Goal: Task Accomplishment & Management: Complete application form

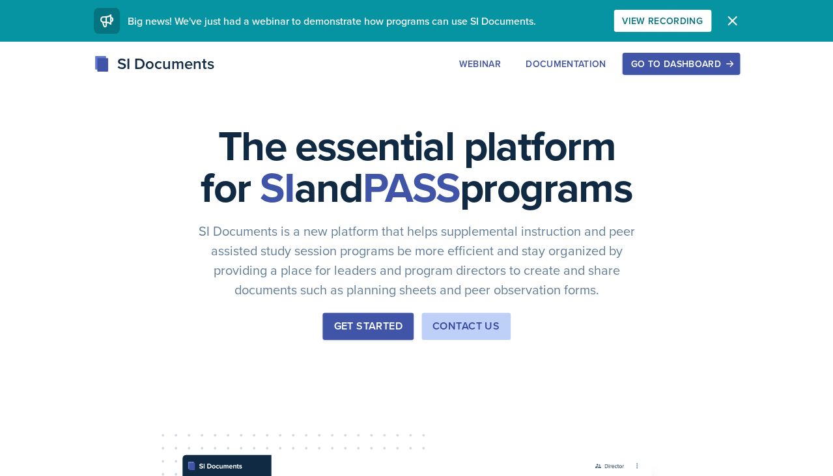
click at [668, 61] on div "Go to Dashboard" at bounding box center [681, 64] width 100 height 10
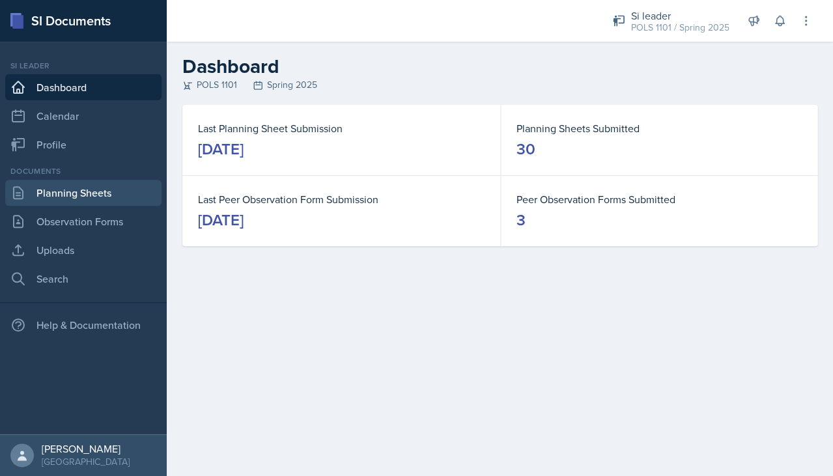
click at [120, 197] on link "Planning Sheets" at bounding box center [83, 193] width 156 height 26
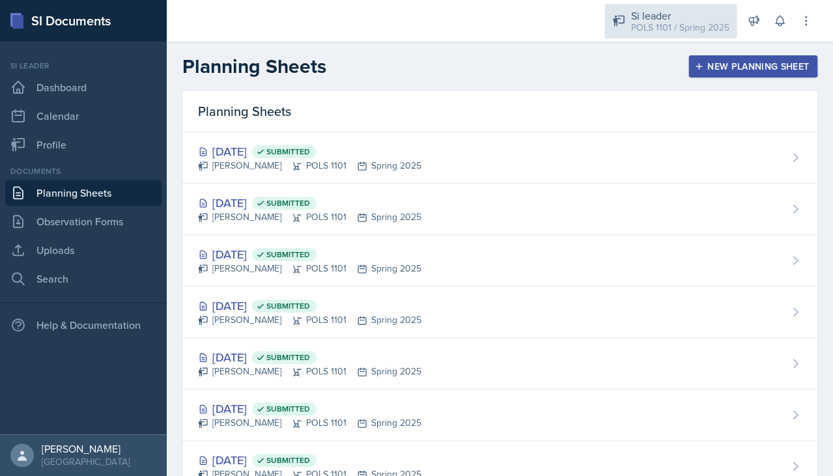
click at [678, 7] on div "Si leader POLS 1101 / Spring 2025" at bounding box center [671, 21] width 132 height 35
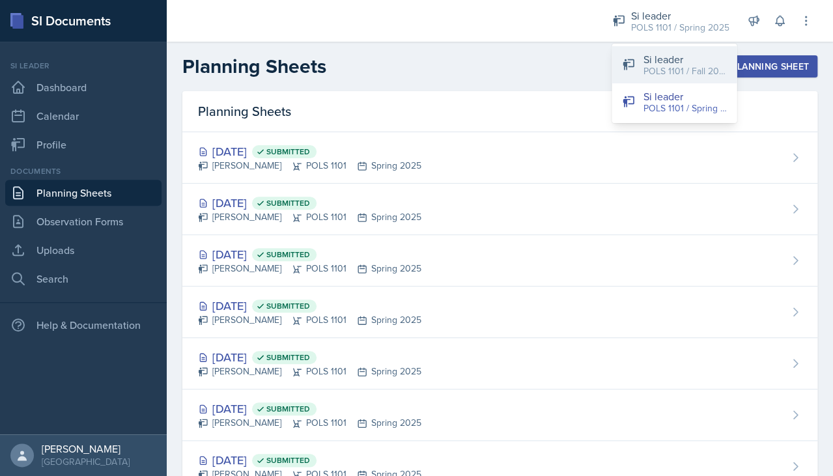
click at [665, 62] on div "Si leader" at bounding box center [684, 59] width 83 height 16
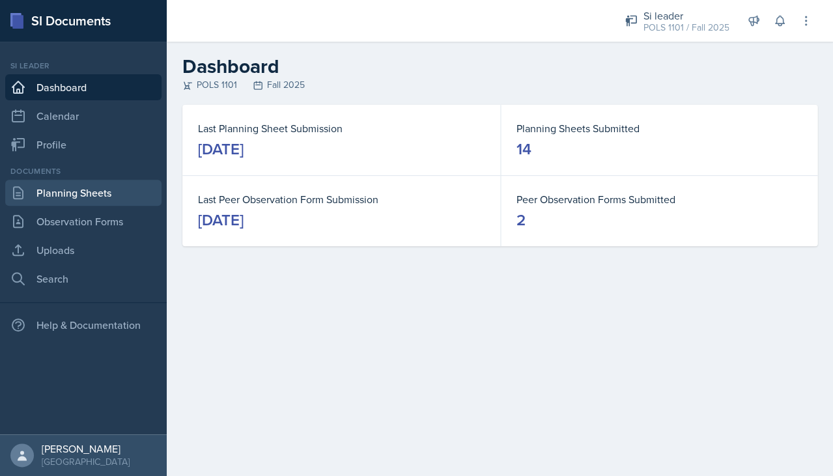
click at [91, 203] on link "Planning Sheets" at bounding box center [83, 193] width 156 height 26
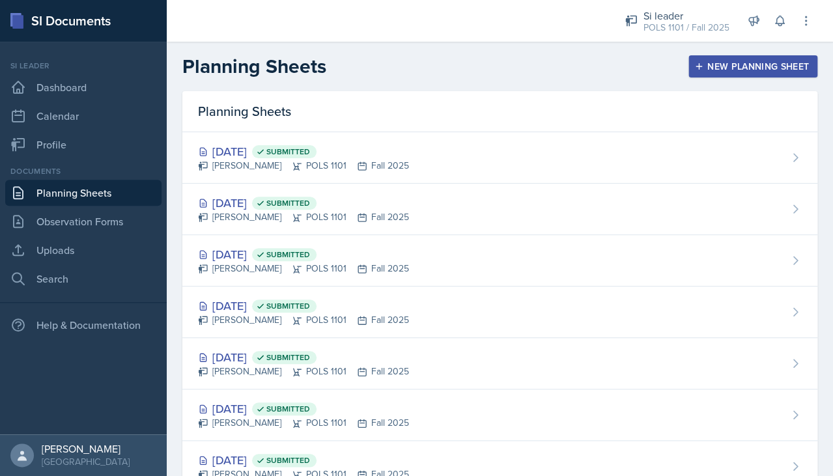
click at [715, 69] on div "New Planning Sheet" at bounding box center [753, 66] width 112 height 10
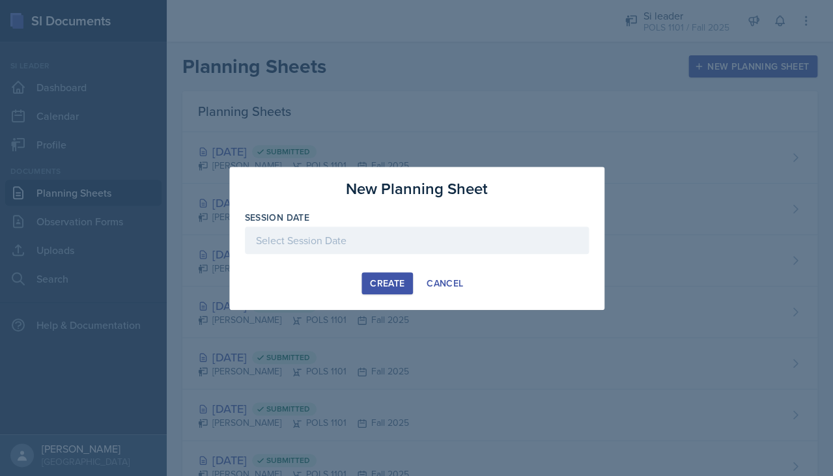
click at [423, 227] on div at bounding box center [417, 240] width 344 height 27
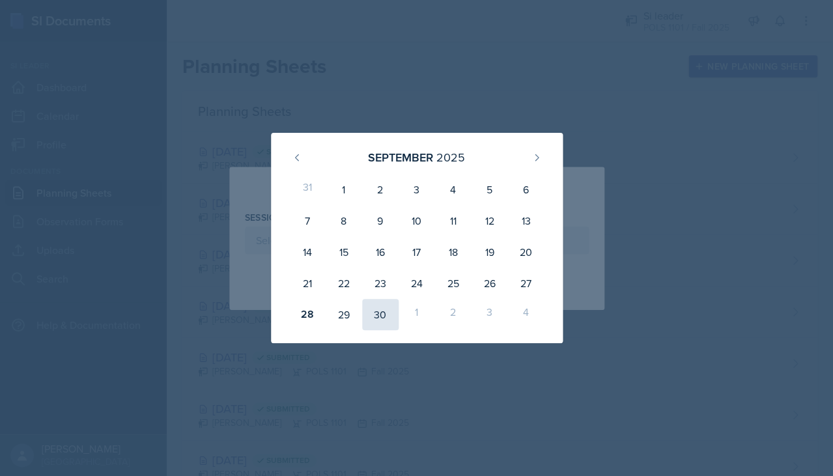
click at [369, 311] on div "30" at bounding box center [380, 314] width 36 height 31
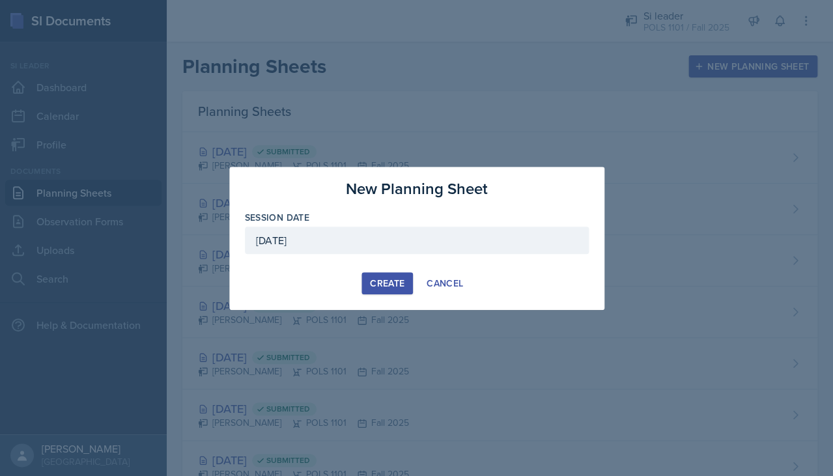
click at [399, 235] on div "[DATE]" at bounding box center [417, 240] width 344 height 27
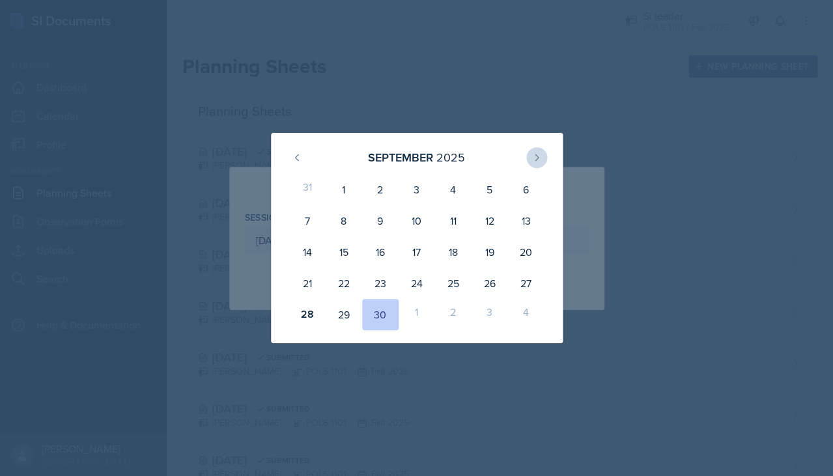
click at [534, 162] on button at bounding box center [536, 157] width 21 height 21
click at [420, 179] on div "1" at bounding box center [417, 189] width 36 height 31
type input "[DATE]"
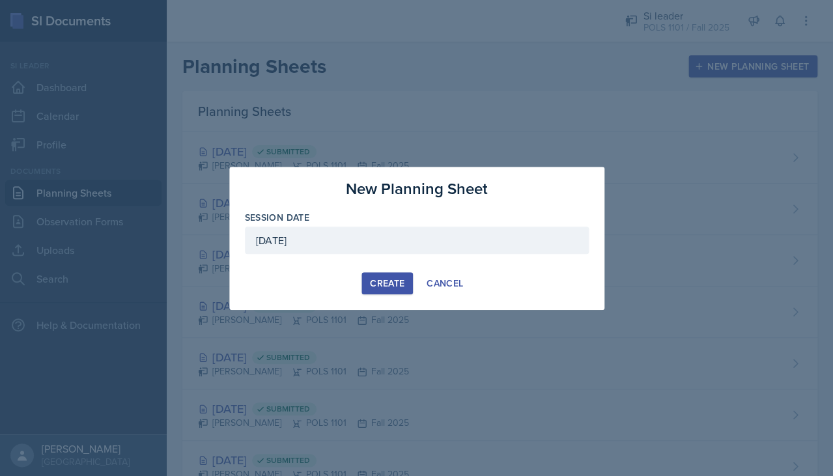
click at [388, 280] on div "Create" at bounding box center [387, 283] width 35 height 10
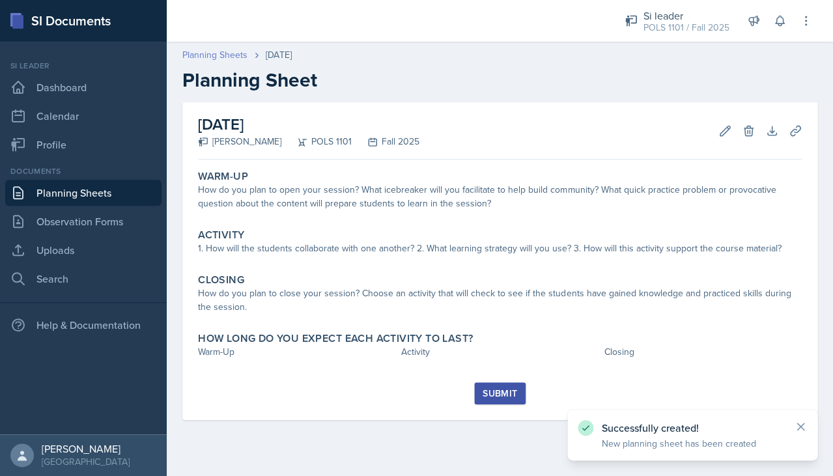
click at [220, 55] on link "Planning Sheets" at bounding box center [214, 55] width 65 height 14
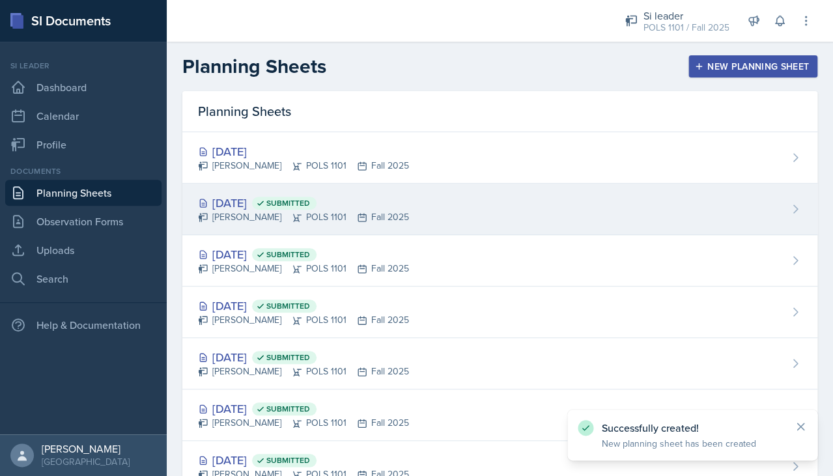
click at [291, 184] on div "[DATE] Submitted [PERSON_NAME] POLS 1101 Fall 2025" at bounding box center [499, 209] width 635 height 51
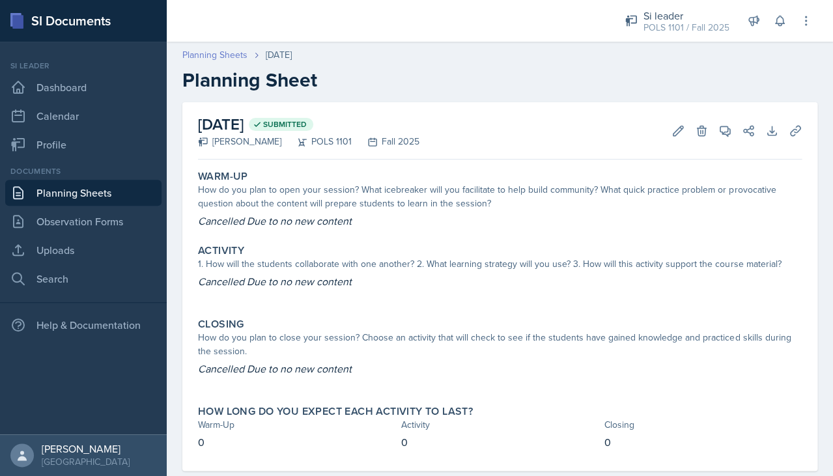
click at [230, 49] on link "Planning Sheets" at bounding box center [214, 55] width 65 height 14
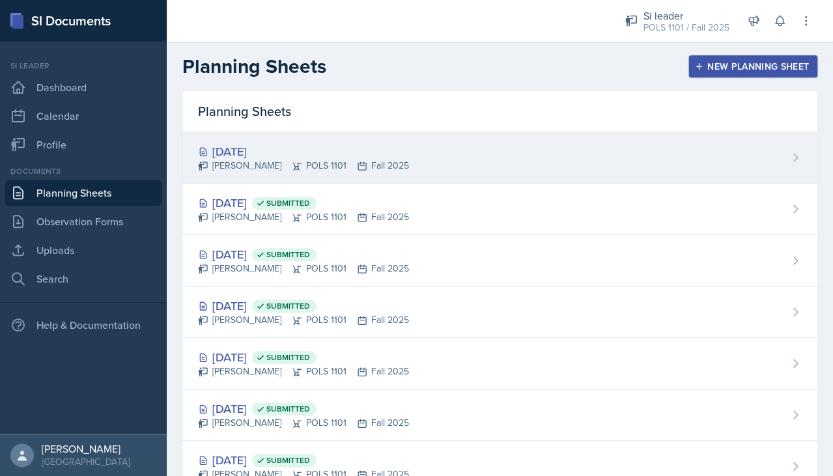
click at [321, 175] on div "[DATE] [PERSON_NAME] POLS 1101 Fall 2025" at bounding box center [499, 157] width 635 height 51
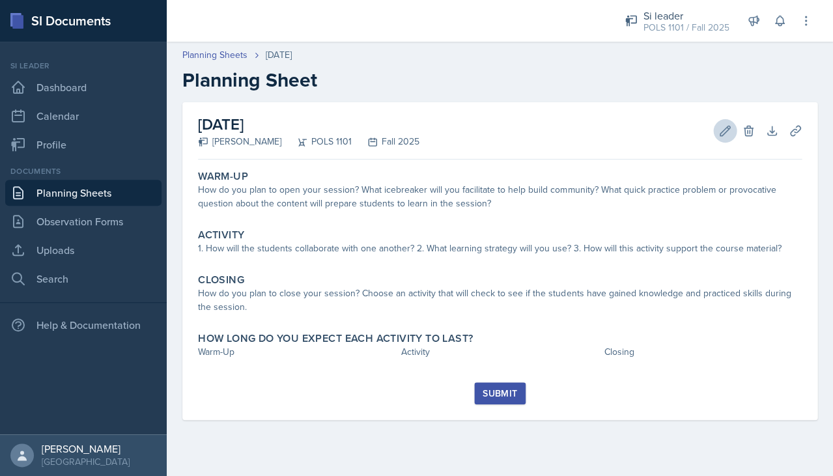
click at [726, 132] on icon at bounding box center [725, 130] width 13 height 13
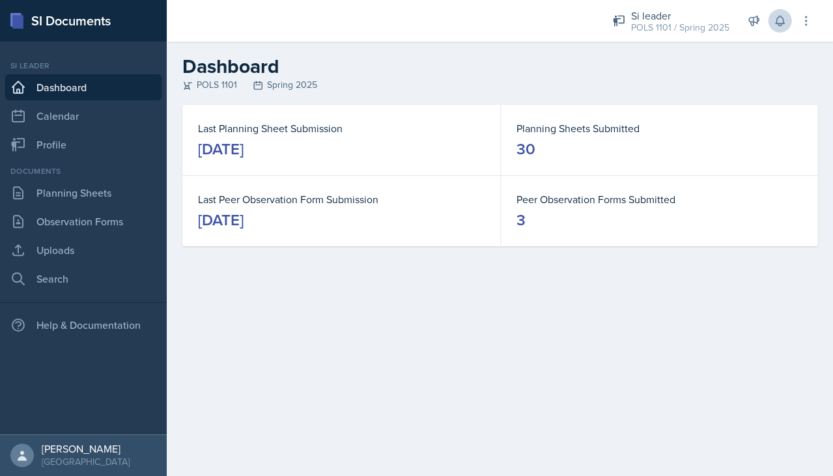
click at [769, 17] on button at bounding box center [779, 20] width 23 height 23
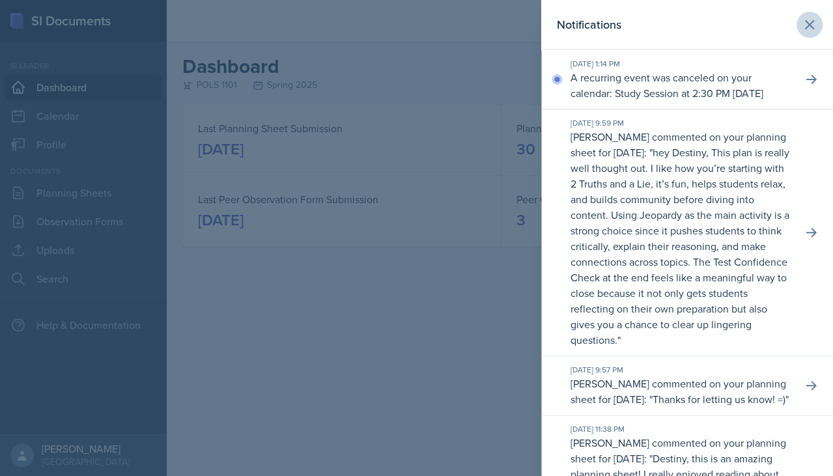
click at [806, 14] on button at bounding box center [810, 25] width 26 height 26
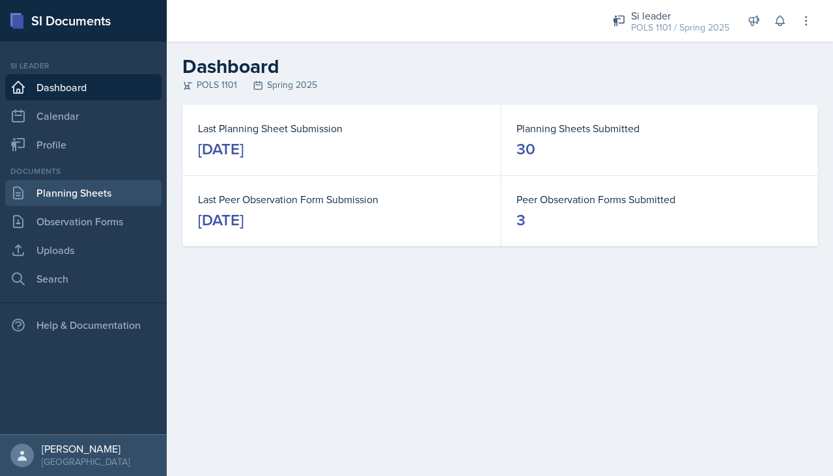
click at [69, 193] on link "Planning Sheets" at bounding box center [83, 193] width 156 height 26
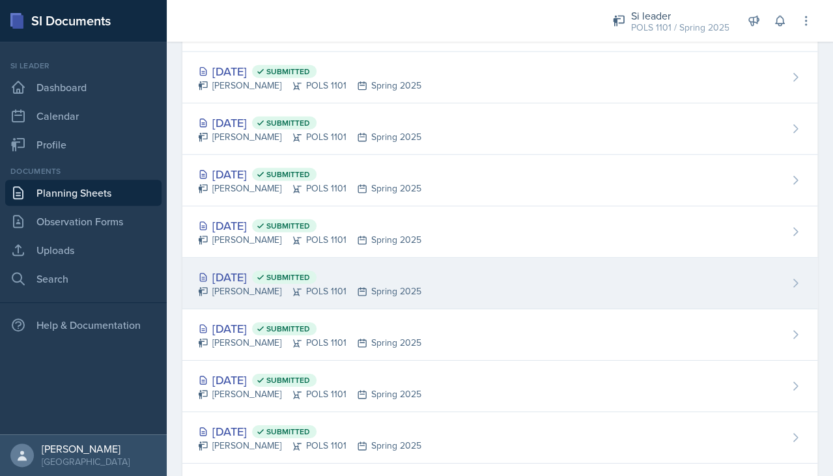
scroll to position [738, 0]
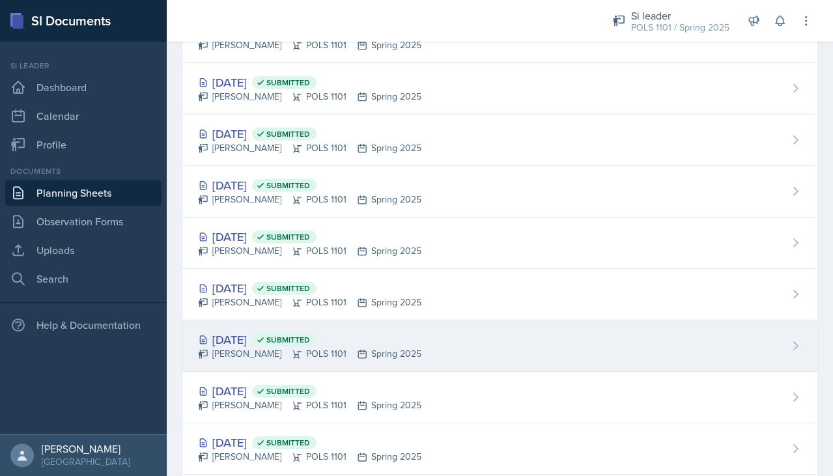
click at [310, 335] on span "Submitted" at bounding box center [288, 340] width 44 height 10
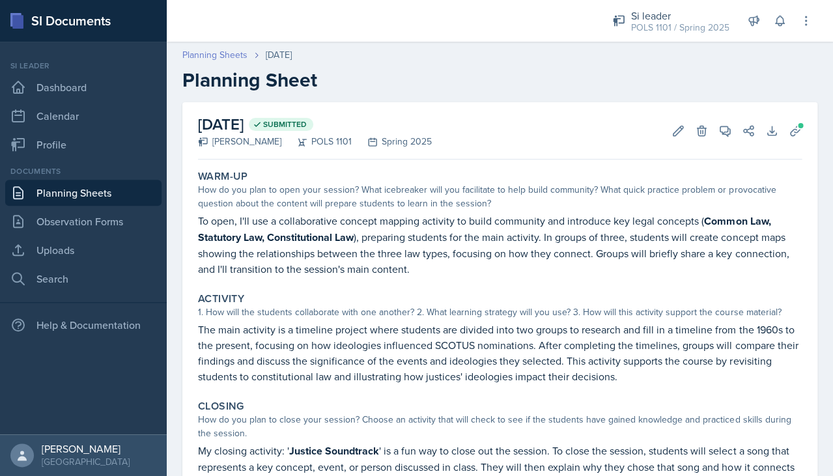
click at [223, 51] on link "Planning Sheets" at bounding box center [214, 55] width 65 height 14
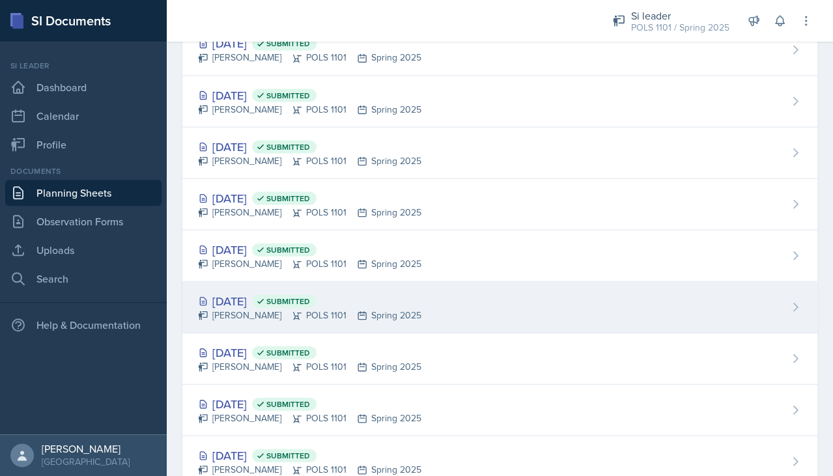
scroll to position [637, 0]
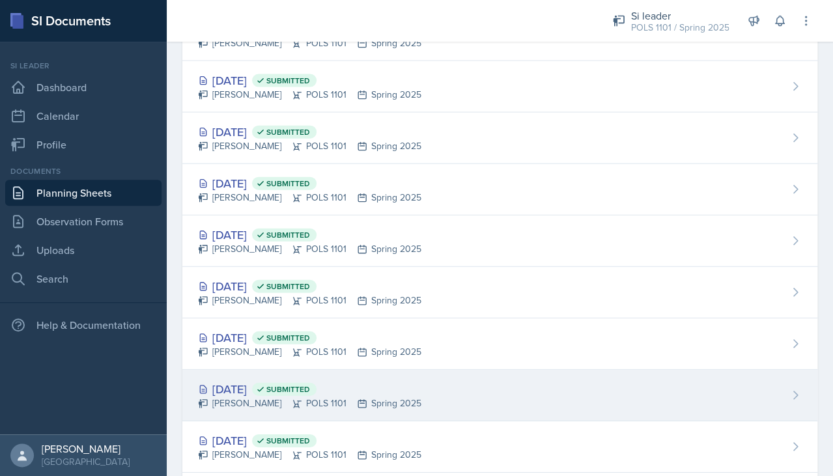
click at [291, 382] on div "Feb 19th, 2025 Submitted" at bounding box center [309, 390] width 223 height 18
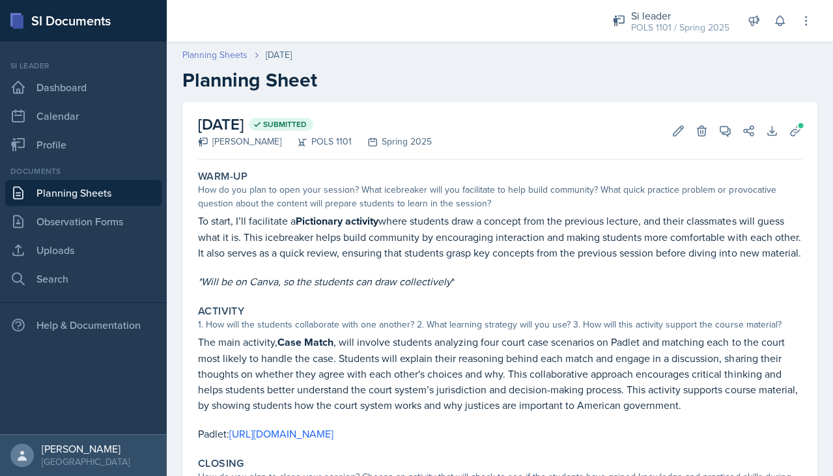
click at [221, 61] on link "Planning Sheets" at bounding box center [214, 55] width 65 height 14
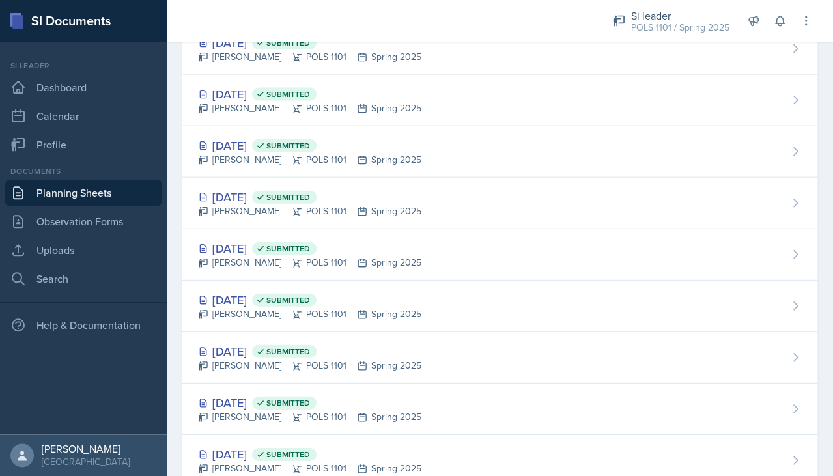
scroll to position [685, 0]
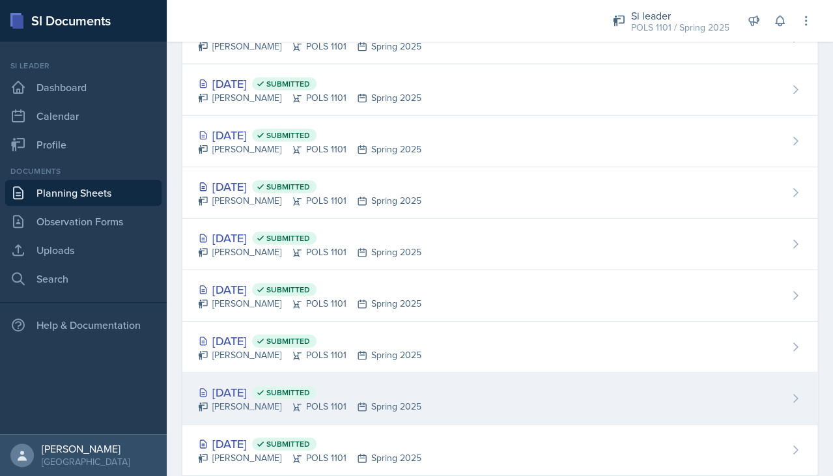
click at [288, 386] on div "Feb 17th, 2025 Submitted" at bounding box center [309, 393] width 223 height 18
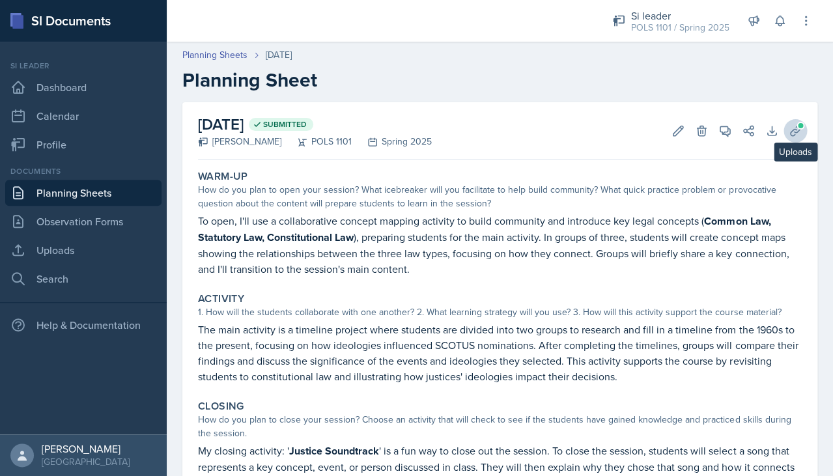
click at [790, 134] on icon at bounding box center [795, 130] width 13 height 13
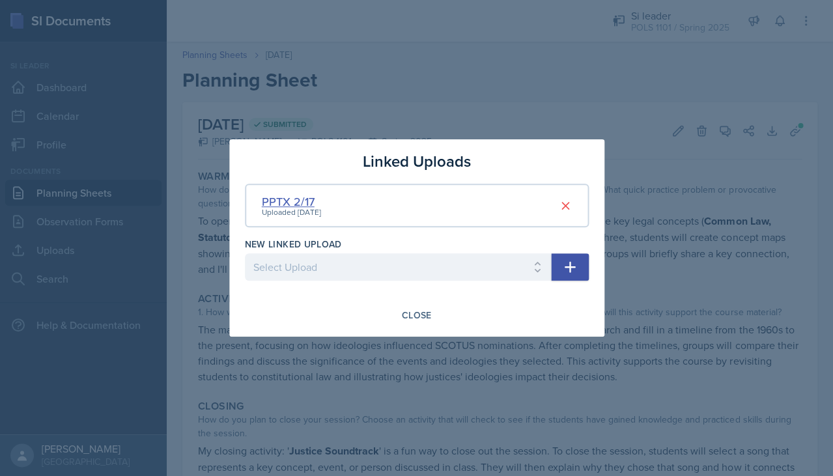
click at [304, 200] on div "PPTX 2/17" at bounding box center [291, 202] width 59 height 18
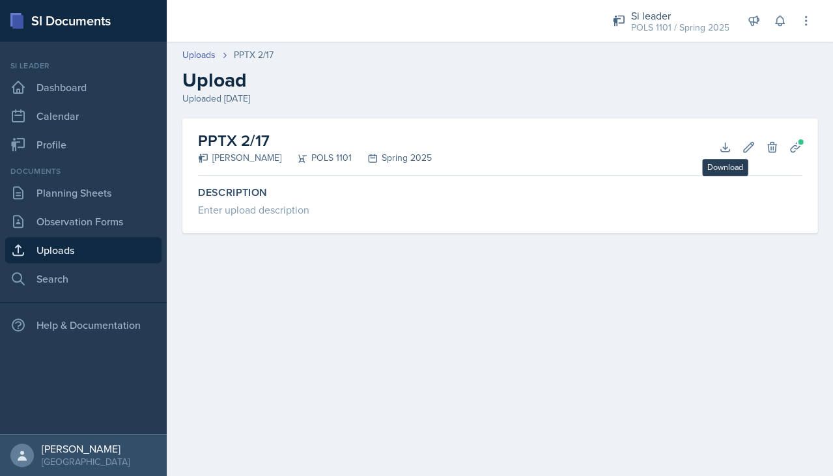
click at [706, 149] on div "PPTX 2/17 Destiny Hopson POLS 1101 Spring 2025 Download Edit Delete Planning Sh…" at bounding box center [500, 147] width 604 height 57
click at [721, 149] on icon at bounding box center [725, 147] width 8 height 8
click at [577, 64] on div "Uploads PPTX 2/17 Upload Uploaded Feb 16th, 2025" at bounding box center [500, 76] width 667 height 57
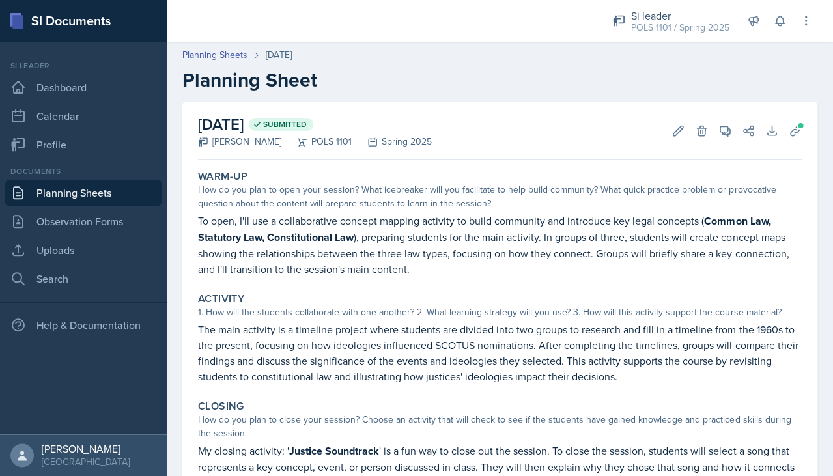
scroll to position [39, 0]
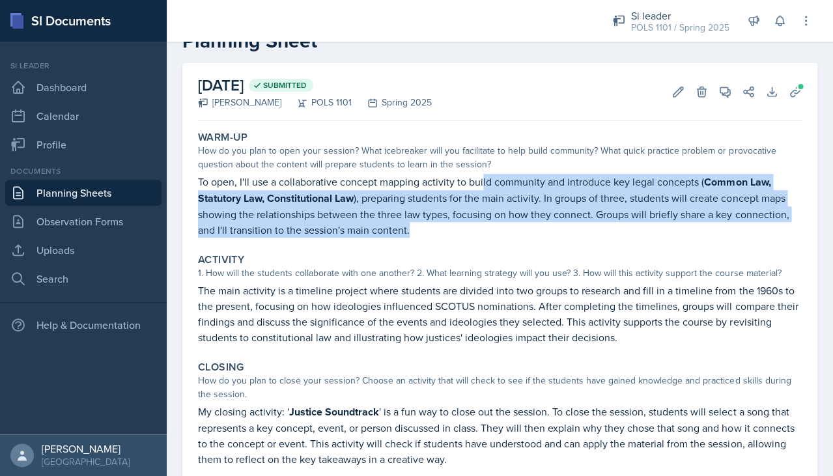
drag, startPoint x: 483, startPoint y: 177, endPoint x: 468, endPoint y: 227, distance: 51.6
click at [468, 227] on p "To open, I'll use a collaborative concept mapping activity to build community a…" at bounding box center [500, 206] width 604 height 64
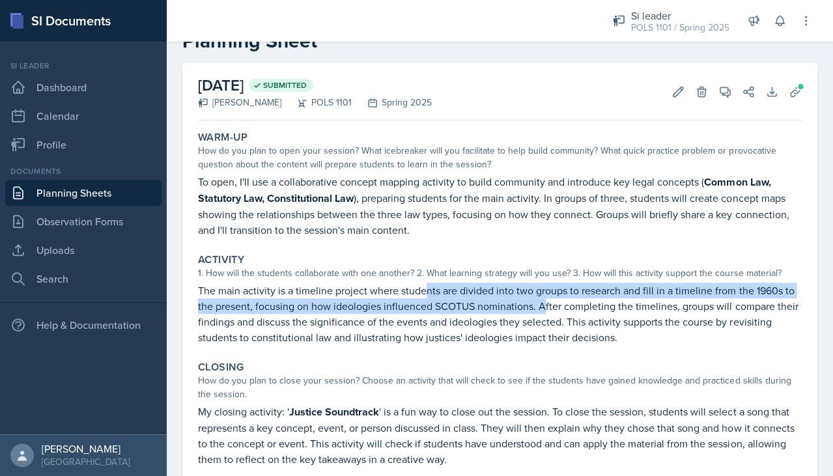
drag, startPoint x: 425, startPoint y: 285, endPoint x: 544, endPoint y: 298, distance: 119.3
click at [544, 298] on p "The main activity is a timeline project where students are divided into two gro…" at bounding box center [500, 314] width 604 height 63
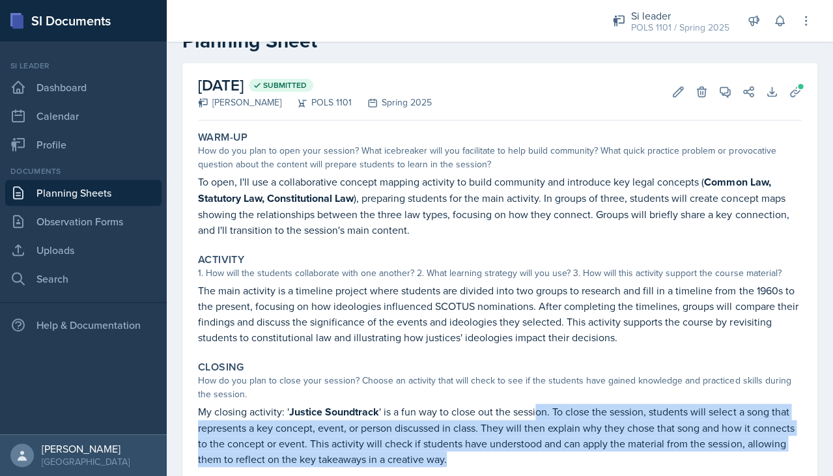
drag, startPoint x: 534, startPoint y: 405, endPoint x: 534, endPoint y: 454, distance: 48.9
click at [534, 455] on p "My closing activity: ' Justice Soundtrack ' is a fun way to close out the sessi…" at bounding box center [500, 435] width 604 height 63
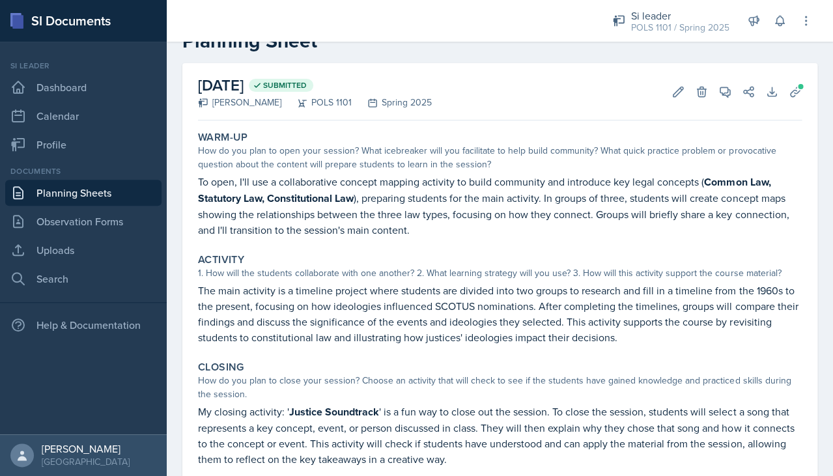
click at [534, 454] on p "My closing activity: ' Justice Soundtrack ' is a fun way to close out the sessi…" at bounding box center [500, 435] width 604 height 63
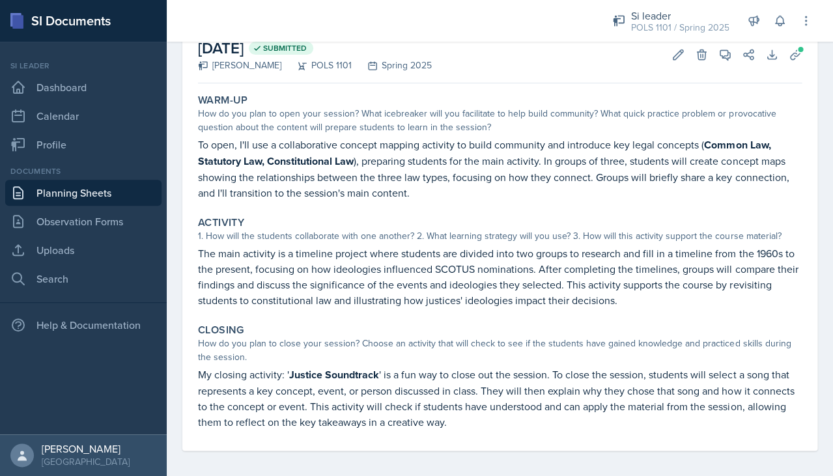
scroll to position [76, 0]
click at [89, 261] on link "Uploads" at bounding box center [83, 250] width 156 height 26
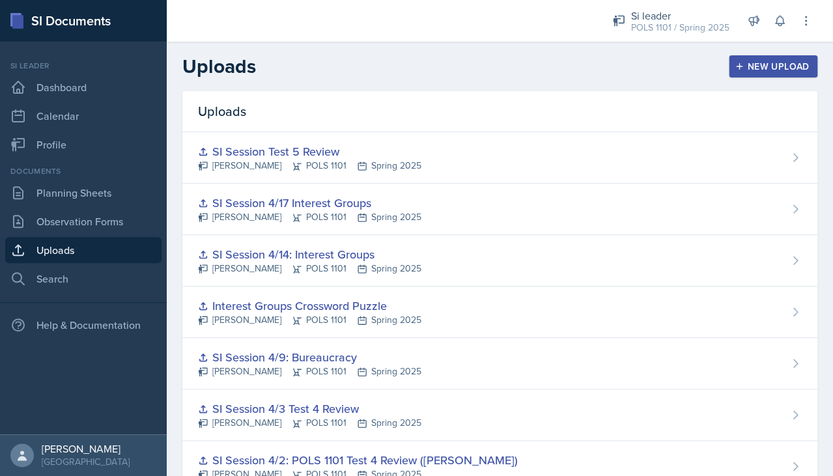
click at [747, 75] on button "New Upload" at bounding box center [773, 66] width 89 height 22
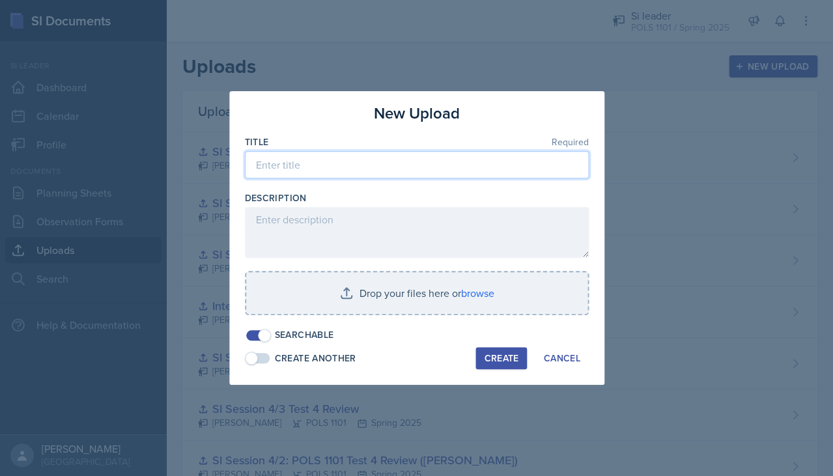
click at [460, 173] on input at bounding box center [417, 164] width 344 height 27
type input "Ch.7 PPTX"
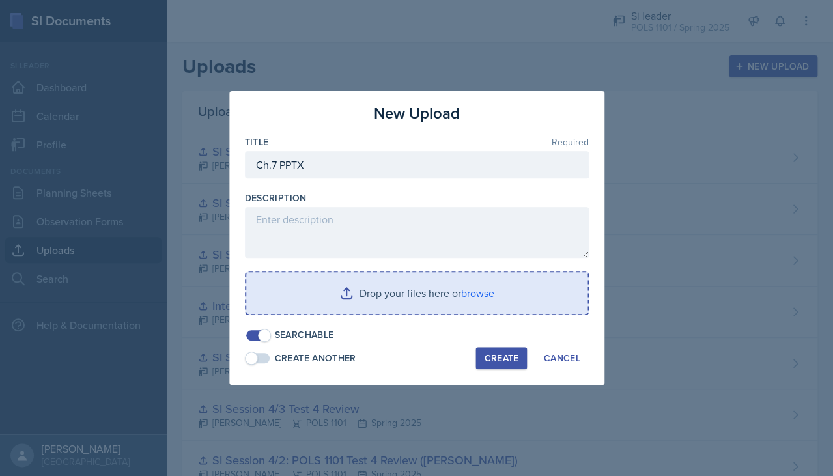
drag, startPoint x: 501, startPoint y: 349, endPoint x: 499, endPoint y: 301, distance: 48.3
click at [500, 313] on div "New Upload Title Required Ch.7 PPTX Description Drop your files here or browse …" at bounding box center [416, 238] width 375 height 294
click at [499, 298] on input "file" at bounding box center [416, 293] width 341 height 42
click at [468, 290] on input "file" at bounding box center [416, 293] width 341 height 42
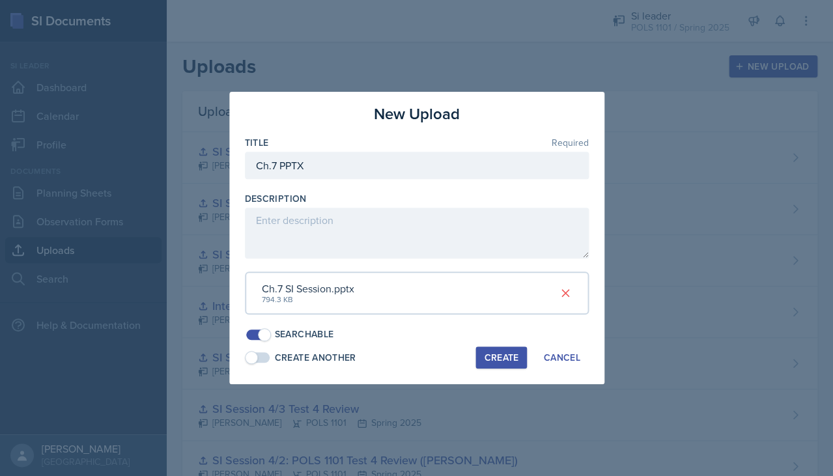
click at [508, 347] on button "Create" at bounding box center [501, 358] width 51 height 22
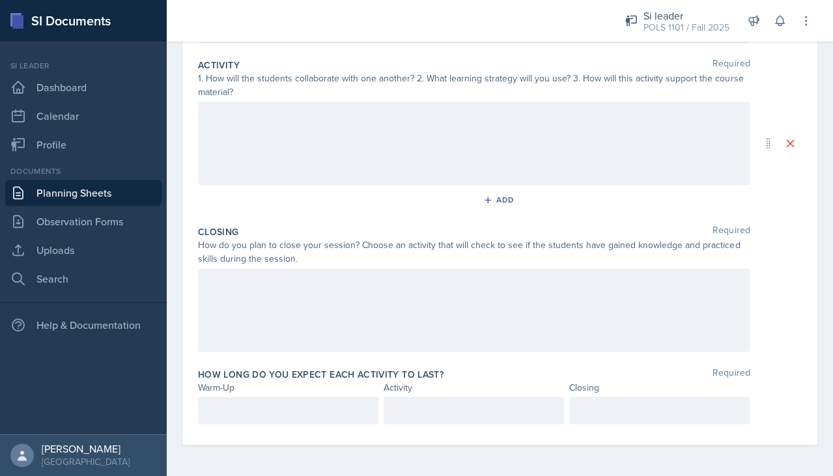
scroll to position [259, 0]
click at [292, 406] on div at bounding box center [288, 411] width 180 height 27
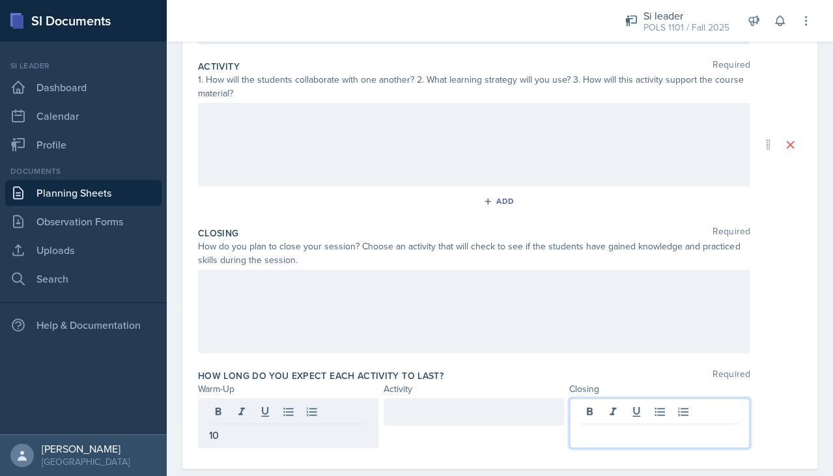
click at [684, 410] on div at bounding box center [659, 423] width 180 height 50
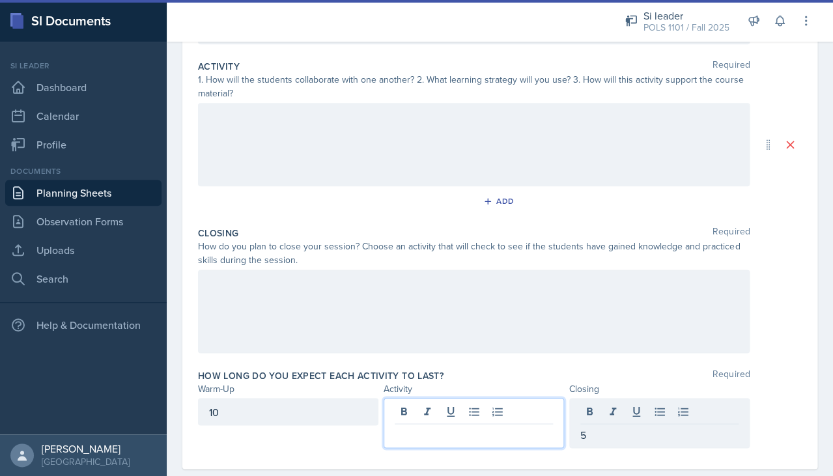
click at [504, 412] on div at bounding box center [474, 423] width 180 height 50
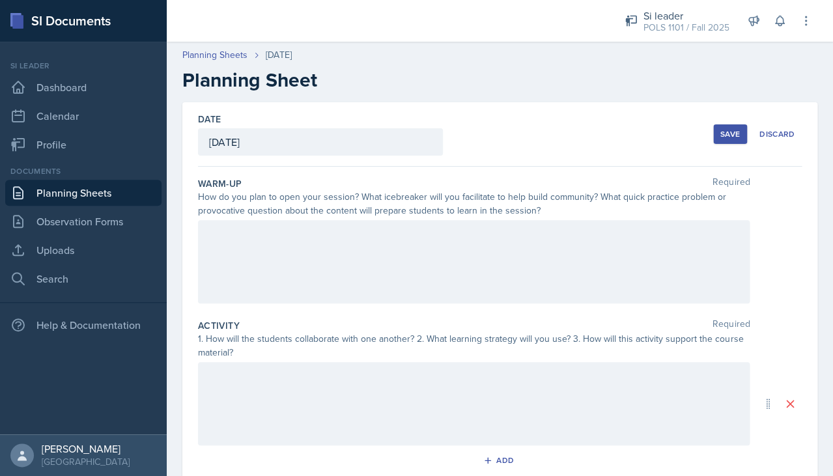
scroll to position [0, 0]
click at [487, 255] on div at bounding box center [474, 261] width 552 height 83
click at [491, 283] on div at bounding box center [474, 261] width 552 height 83
click at [490, 291] on div at bounding box center [474, 261] width 552 height 83
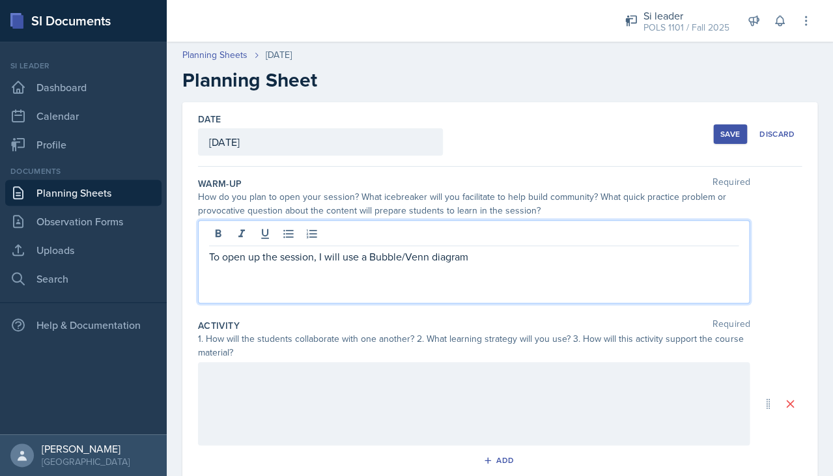
click at [453, 261] on p "To open up the session, I will use a Bubble/Venn diagram" at bounding box center [474, 257] width 530 height 16
click at [435, 256] on p "To open up the session, I will use a Bubble/Venn diagram" at bounding box center [474, 257] width 530 height 16
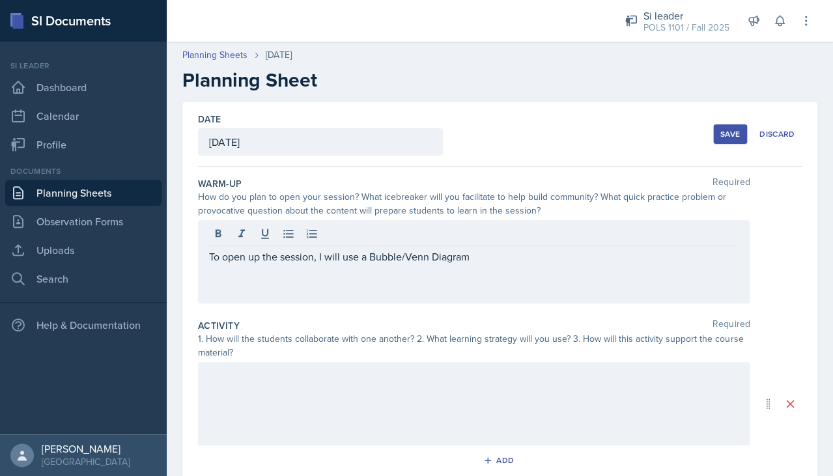
click at [493, 268] on div "To open up the session, I will use a Bubble/Venn Diagram" at bounding box center [474, 261] width 552 height 83
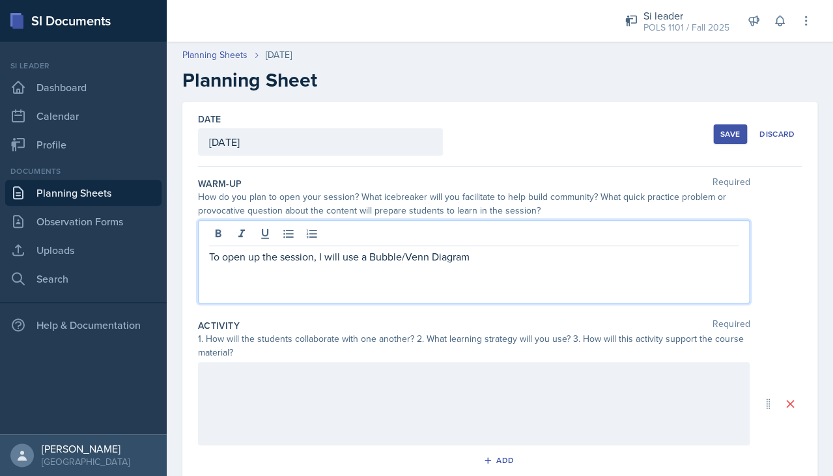
click at [496, 261] on p "To open up the session, I will use a Bubble/Venn Diagram" at bounding box center [474, 257] width 530 height 16
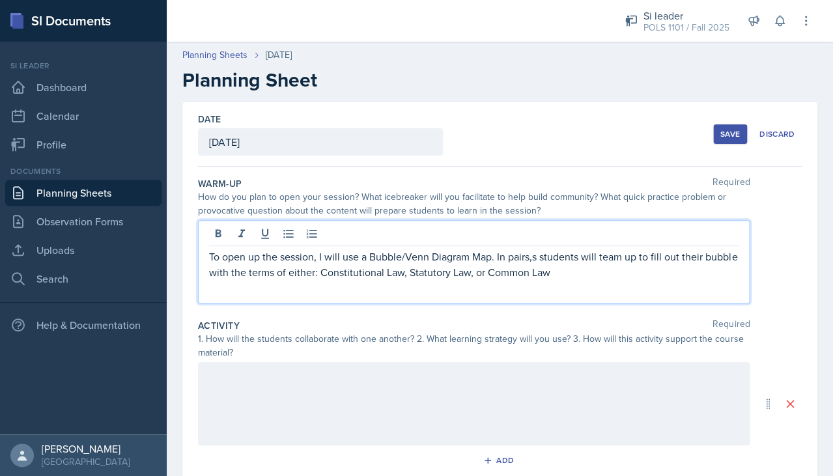
click at [536, 257] on p "To open up the session, I will use a Bubble/Venn Diagram Map. In pairs,s studen…" at bounding box center [474, 264] width 530 height 31
click at [528, 256] on p "To open up the session, I will use a Bubble/Venn Diagram Map. In pairs,s studen…" at bounding box center [474, 264] width 530 height 31
click at [538, 255] on p "To open up the session, I will use a Bubble/Venn Diagram Map. In pairs,s studen…" at bounding box center [474, 264] width 530 height 31
click at [573, 277] on p "To open up the session, I will use a Bubble/Venn Diagram Map. In pairs, student…" at bounding box center [474, 264] width 530 height 31
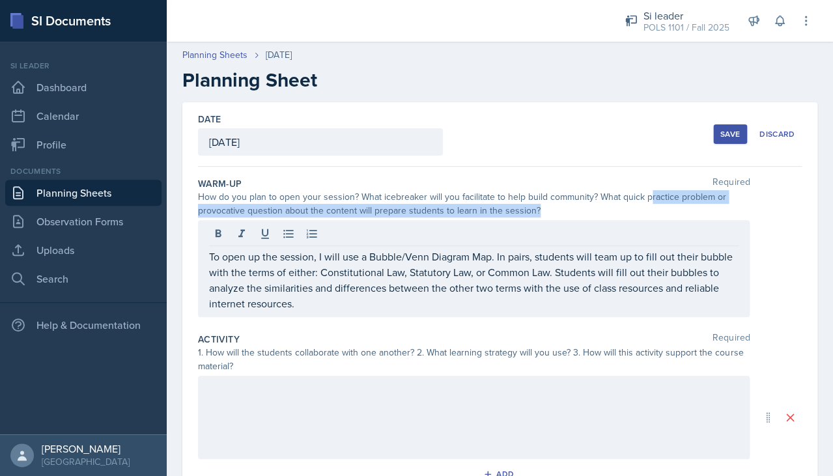
drag, startPoint x: 647, startPoint y: 195, endPoint x: 650, endPoint y: 218, distance: 23.0
click at [650, 218] on div "Warm-Up Required How do you plan to open your session? What icebreaker will you…" at bounding box center [500, 250] width 604 height 156
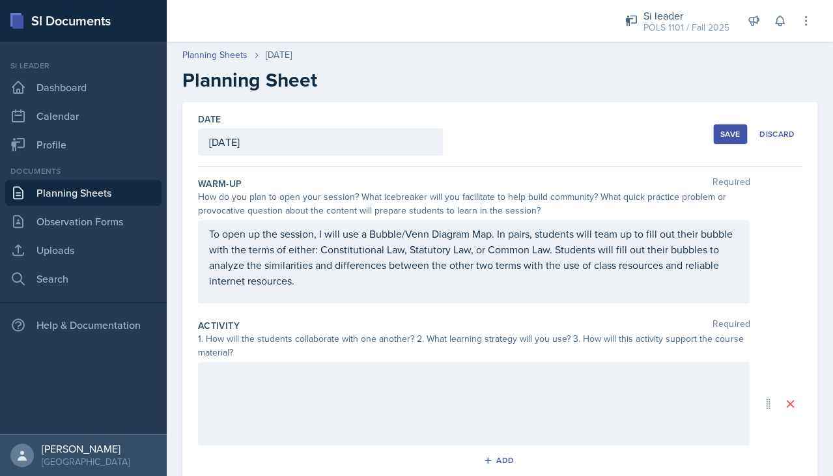
click at [574, 295] on div "To open up the session, I will use a Bubble/Venn Diagram Map. In pairs, student…" at bounding box center [474, 261] width 552 height 83
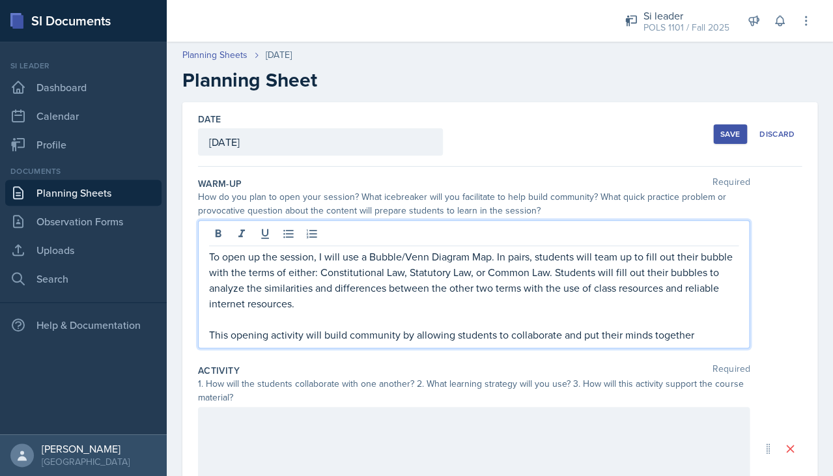
drag, startPoint x: 582, startPoint y: 332, endPoint x: 763, endPoint y: 332, distance: 181.1
click at [762, 334] on div "To open up the session, I will use a Bubble/Venn Diagram Map. In pairs, student…" at bounding box center [500, 284] width 604 height 128
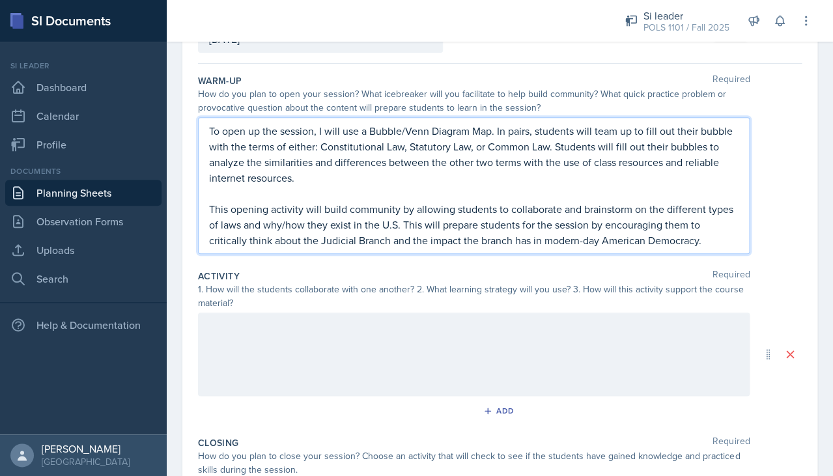
scroll to position [133, 0]
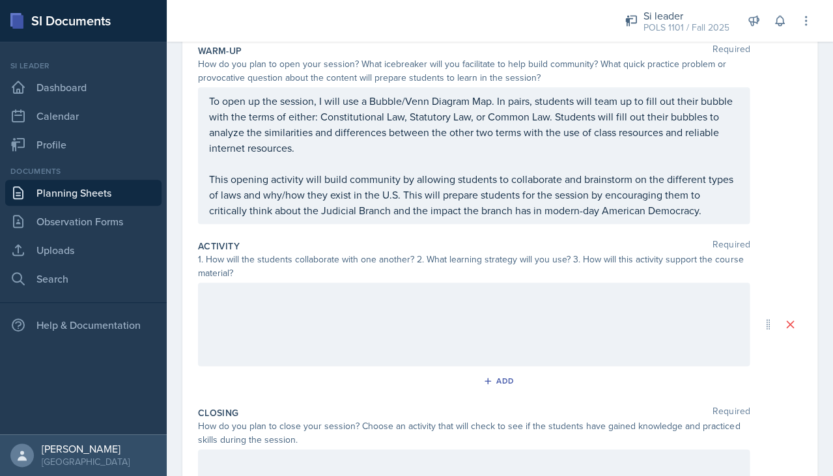
click at [664, 321] on div at bounding box center [474, 324] width 552 height 83
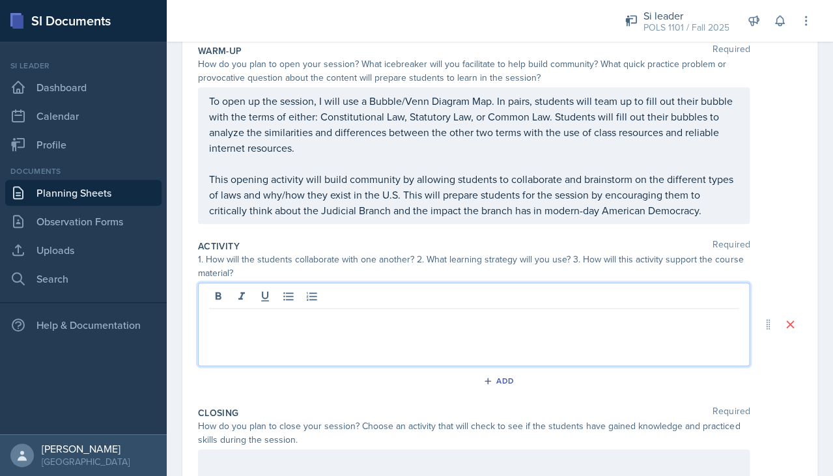
click at [712, 209] on p "This opening activity will build community by allowing students to collaborate …" at bounding box center [474, 194] width 530 height 47
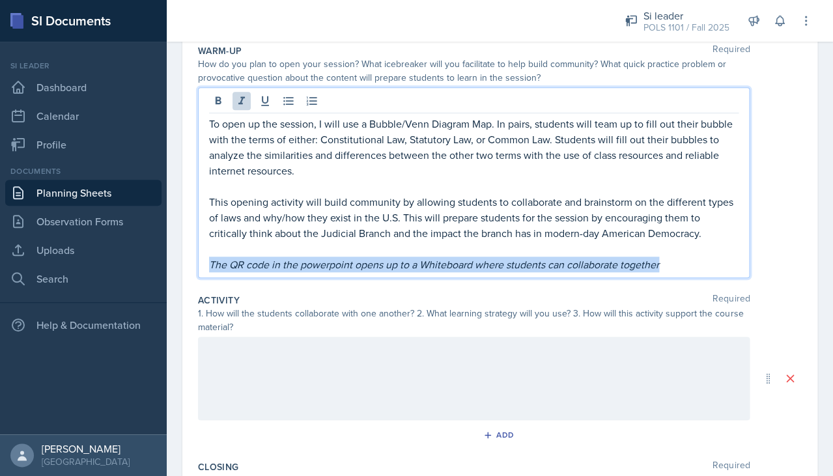
drag, startPoint x: 669, startPoint y: 265, endPoint x: 202, endPoint y: 263, distance: 467.2
click at [202, 263] on div "To open up the session, I will use a Bubble/Venn Diagram Map. In pairs, student…" at bounding box center [474, 182] width 552 height 191
copy em "The QR code in the powerpoint opens up to a Whiteboard where students can colla…"
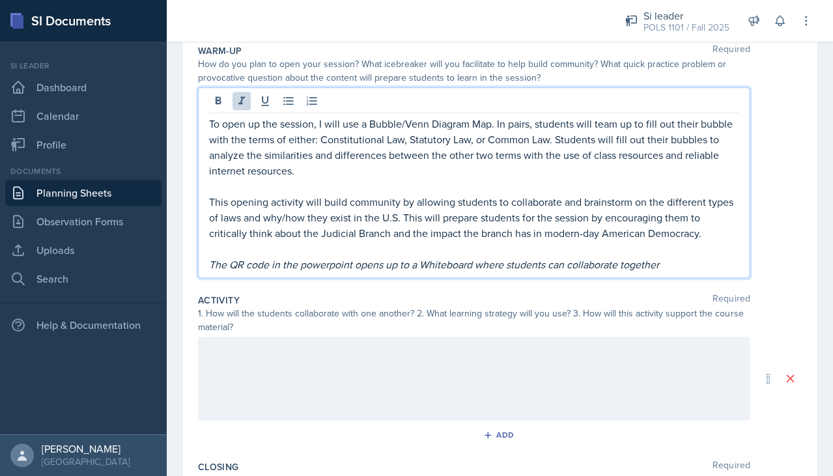
click at [259, 406] on div at bounding box center [474, 378] width 552 height 83
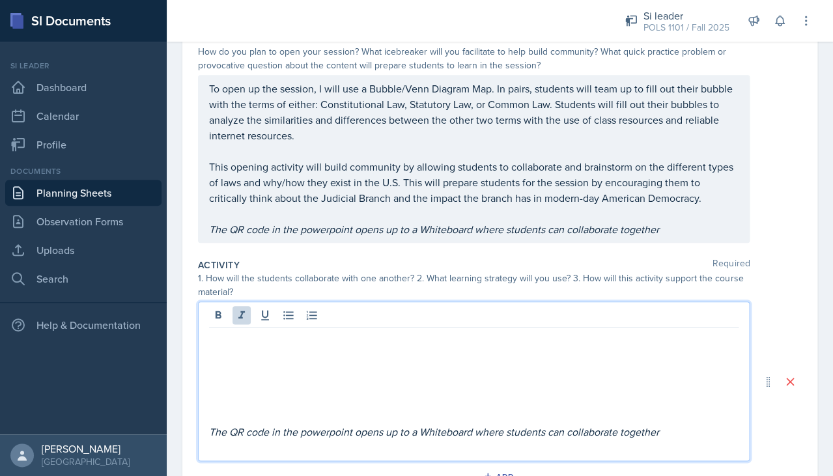
scroll to position [106, 0]
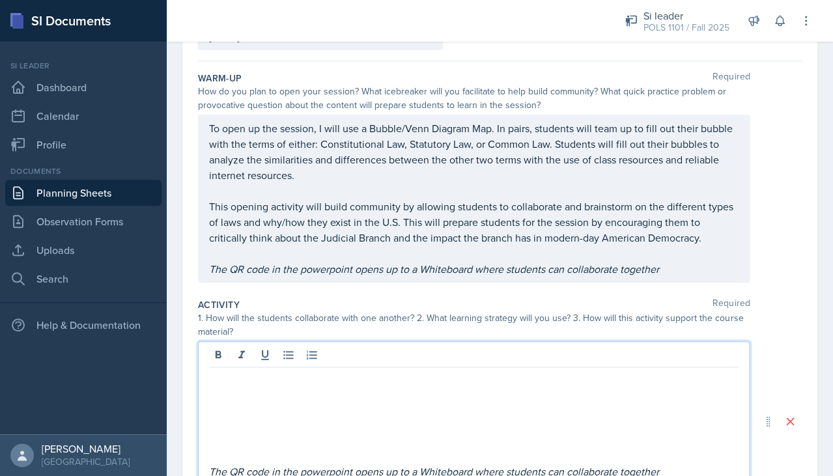
click at [291, 401] on p at bounding box center [474, 409] width 530 height 16
click at [269, 370] on p at bounding box center [474, 378] width 530 height 16
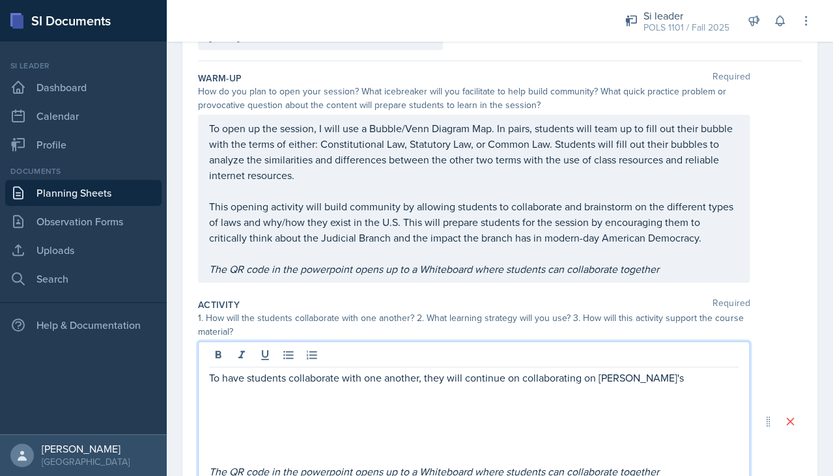
click at [680, 379] on p "To have students collaborate with one another, they will continue on collaborat…" at bounding box center [474, 378] width 530 height 16
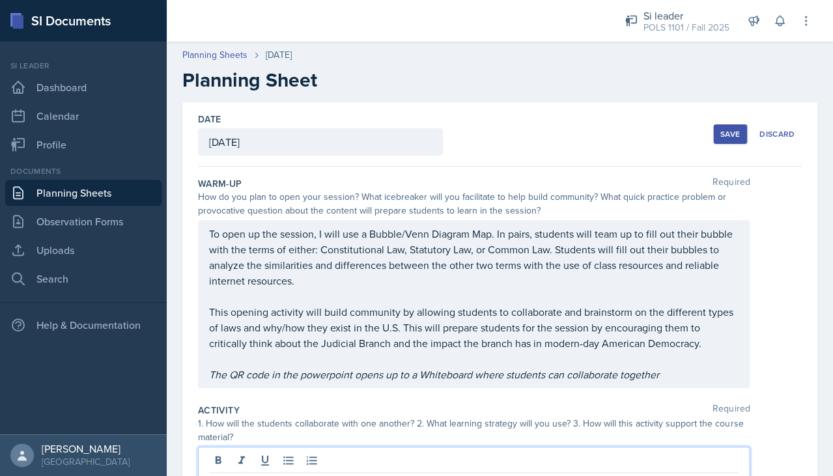
scroll to position [0, 0]
click at [726, 136] on div "Save" at bounding box center [731, 134] width 20 height 10
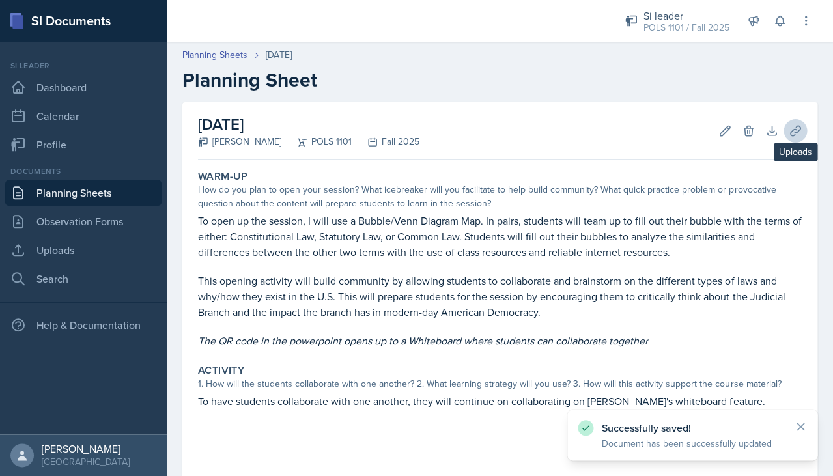
click at [789, 130] on icon at bounding box center [795, 130] width 13 height 13
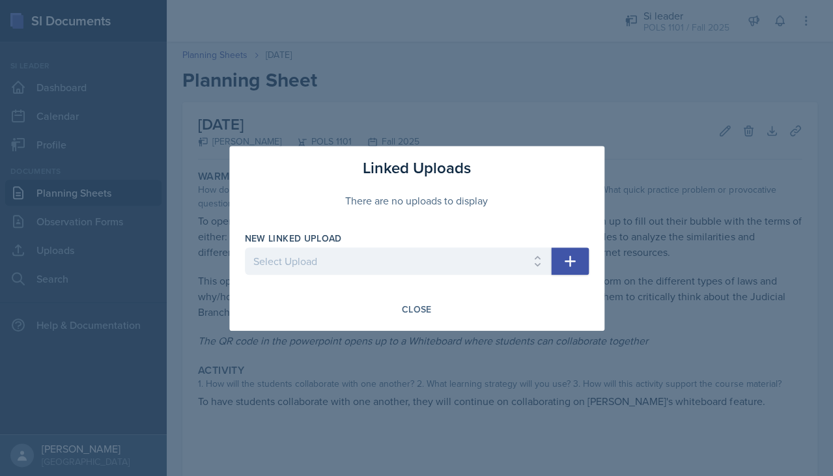
click at [571, 262] on icon "button" at bounding box center [570, 261] width 16 height 16
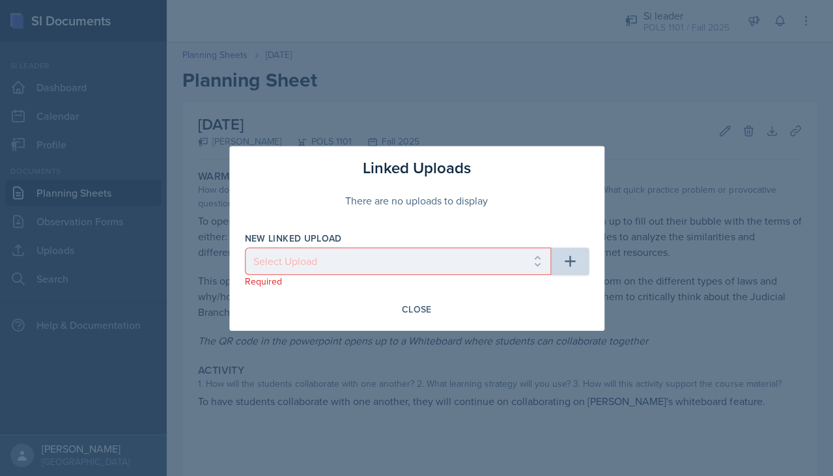
click at [493, 246] on div "New Linked Upload Select Upload Mock Session PPTX POLS 1101 Ch. 1 POLS 1101 Ch.…" at bounding box center [398, 260] width 306 height 56
click at [491, 280] on p "Required" at bounding box center [398, 281] width 306 height 13
click at [412, 308] on div "Close" at bounding box center [417, 309] width 30 height 10
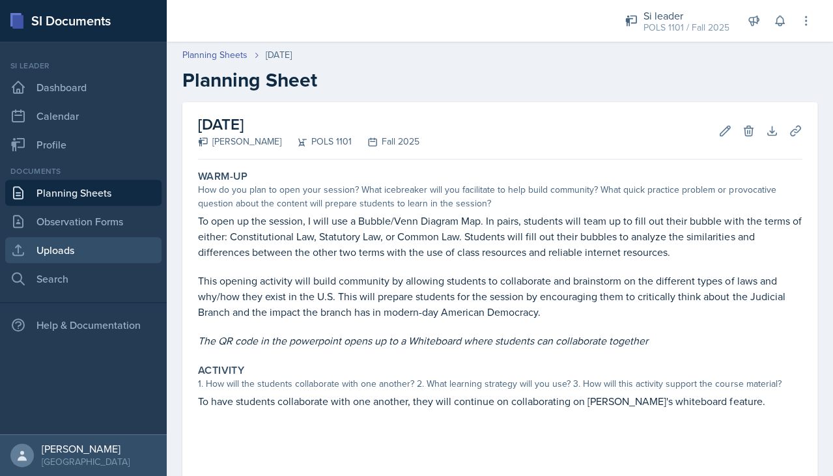
click at [96, 249] on link "Uploads" at bounding box center [83, 250] width 156 height 26
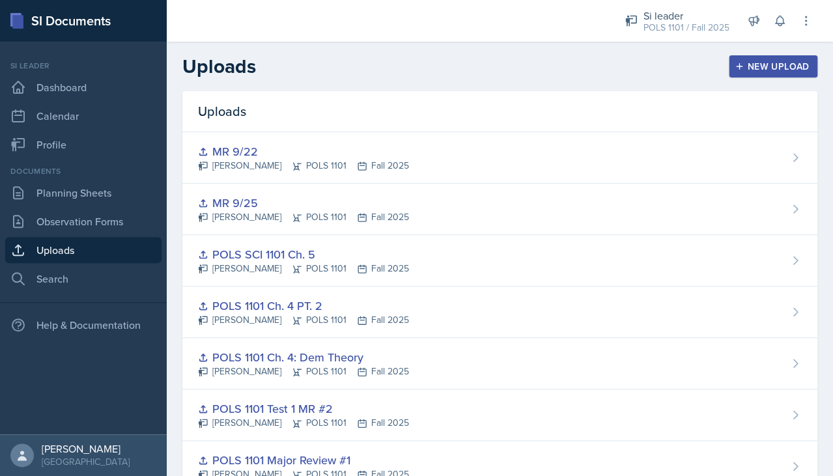
click at [760, 70] on div "New Upload" at bounding box center [774, 66] width 72 height 10
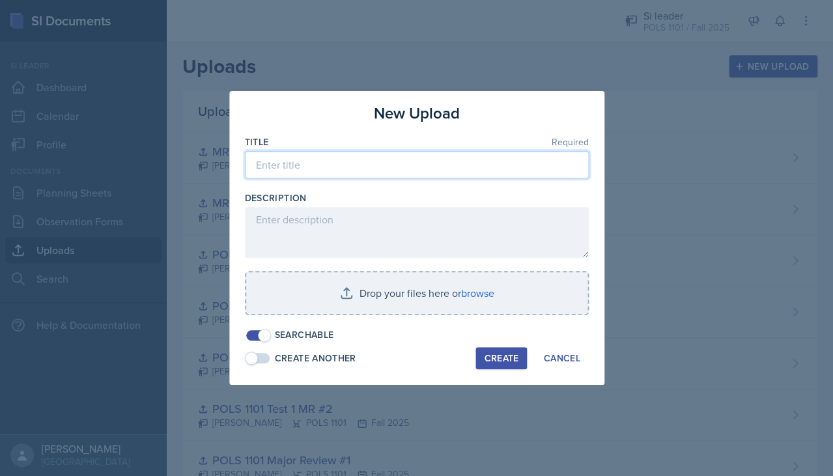
click at [451, 173] on input at bounding box center [417, 164] width 344 height 27
type input "c"
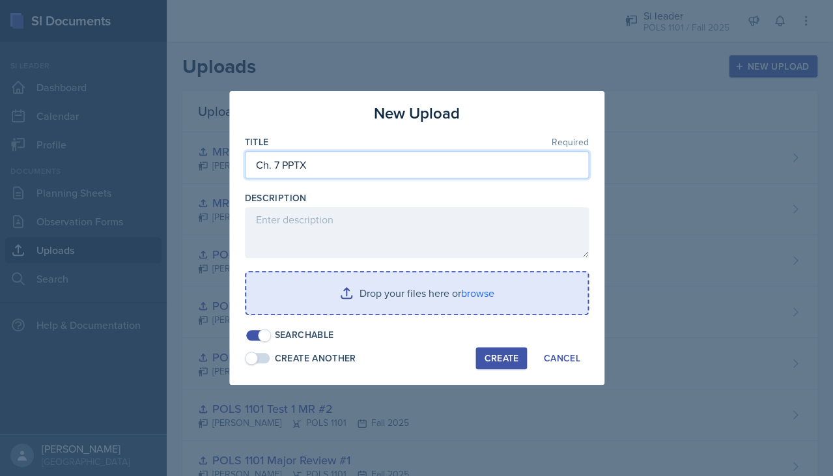
type input "Ch. 7 PPTX"
click at [478, 305] on input "file" at bounding box center [416, 293] width 341 height 42
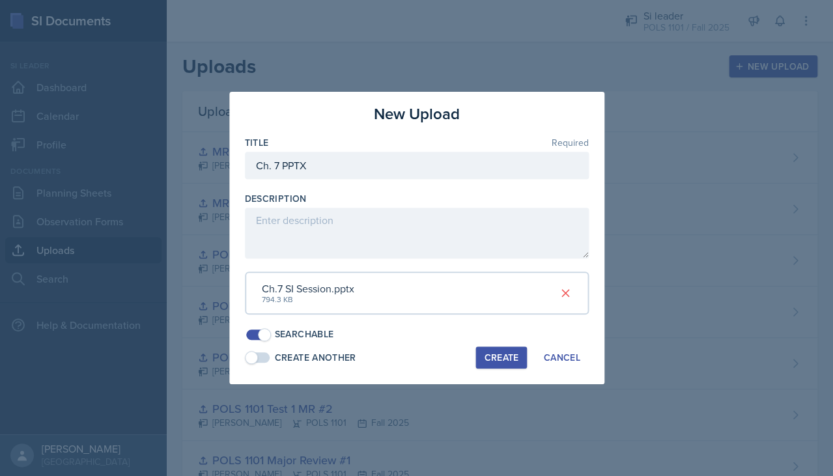
click at [515, 361] on button "Create" at bounding box center [501, 358] width 51 height 22
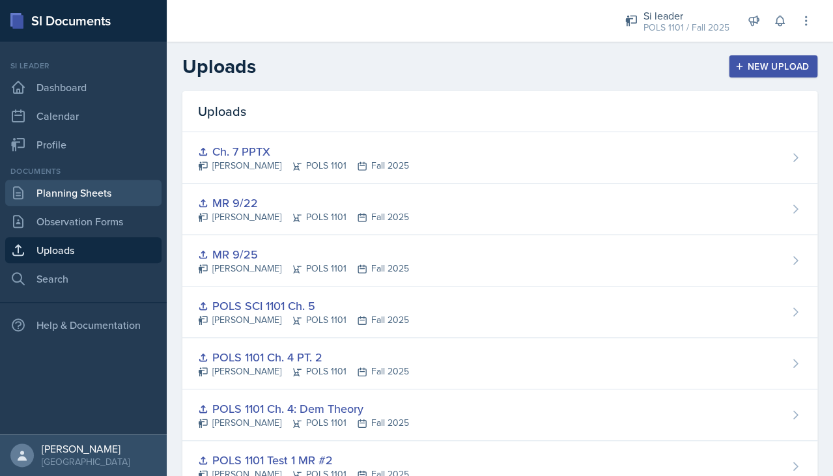
click at [43, 204] on link "Planning Sheets" at bounding box center [83, 193] width 156 height 26
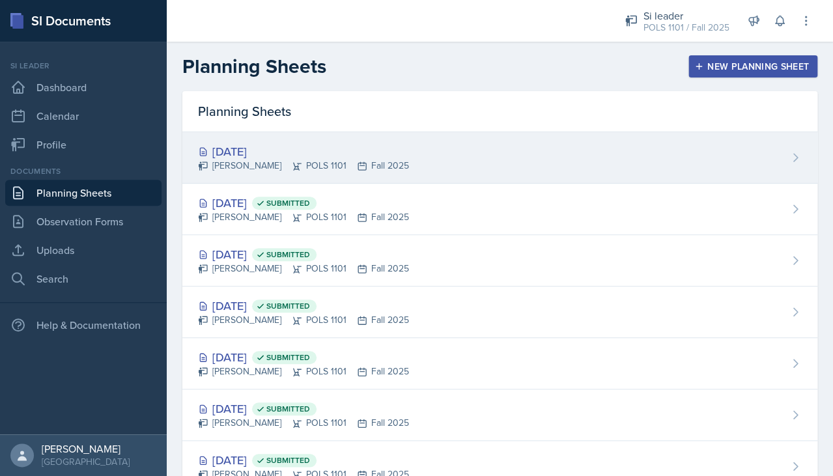
click at [315, 152] on div "[DATE]" at bounding box center [303, 152] width 211 height 18
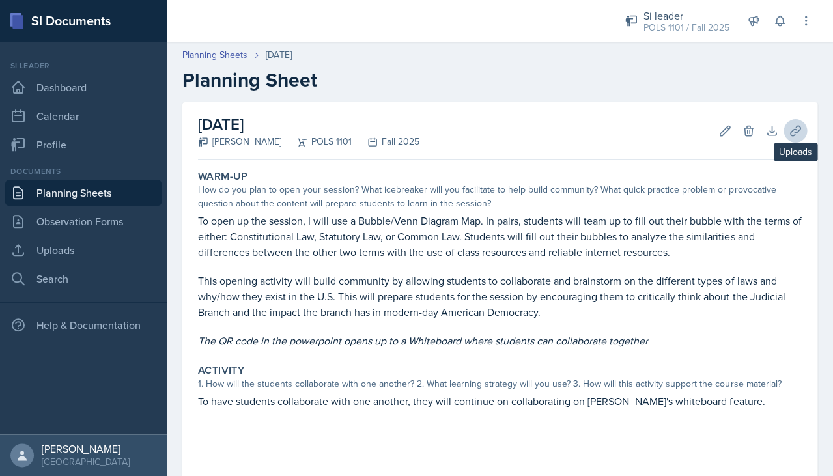
click at [790, 130] on icon at bounding box center [795, 130] width 13 height 13
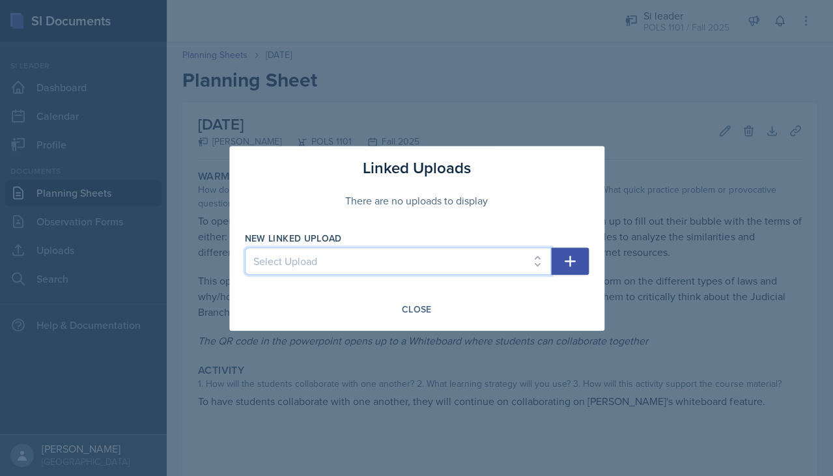
select select "303469d1-4efd-4557-bf8e-d088eb6e7ab9"
click at [560, 263] on button "button" at bounding box center [570, 261] width 38 height 27
select select
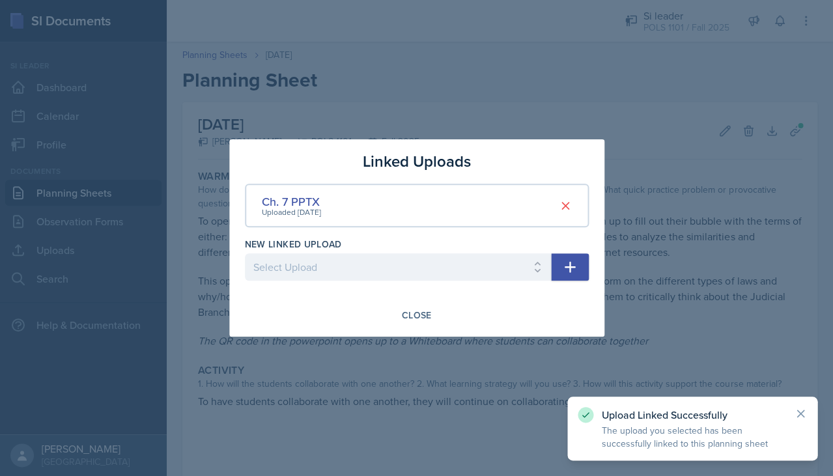
click at [417, 327] on div "Linked Uploads Ch. 7 PPTX Uploaded Sep 28th, 2025 New Linked Upload Select Uplo…" at bounding box center [416, 237] width 375 height 197
click at [414, 317] on div "Close" at bounding box center [417, 315] width 30 height 10
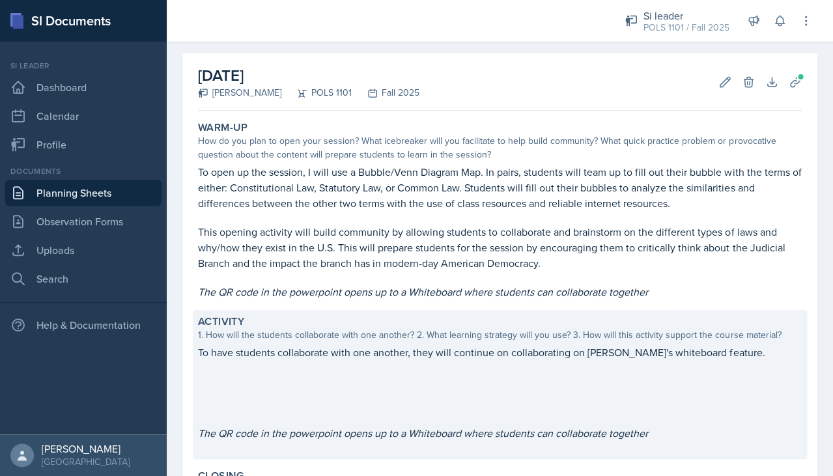
scroll to position [81, 0]
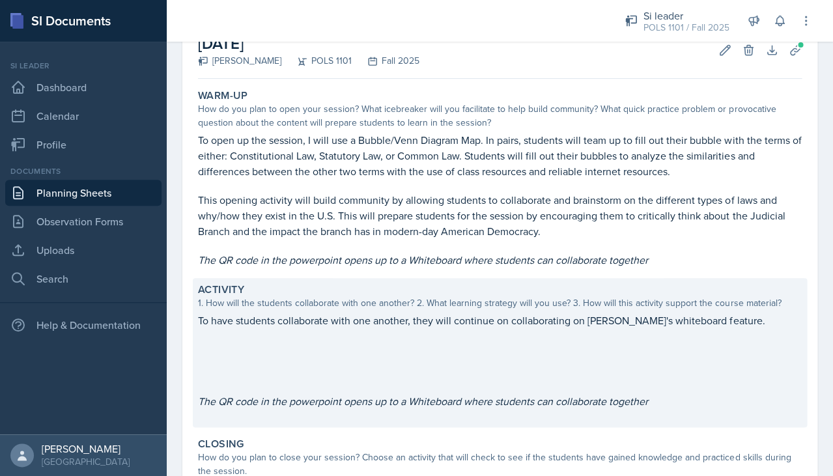
click at [531, 332] on p at bounding box center [500, 334] width 604 height 13
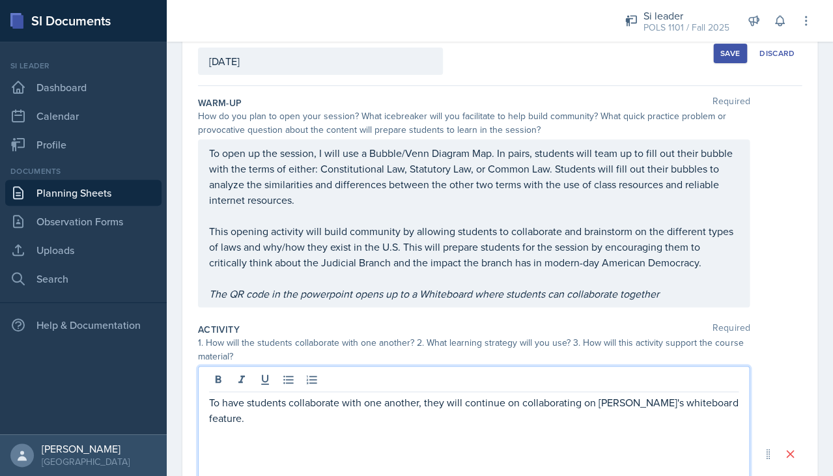
click at [725, 378] on div "To have students collaborate with one another, they will continue on collaborat…" at bounding box center [474, 453] width 552 height 175
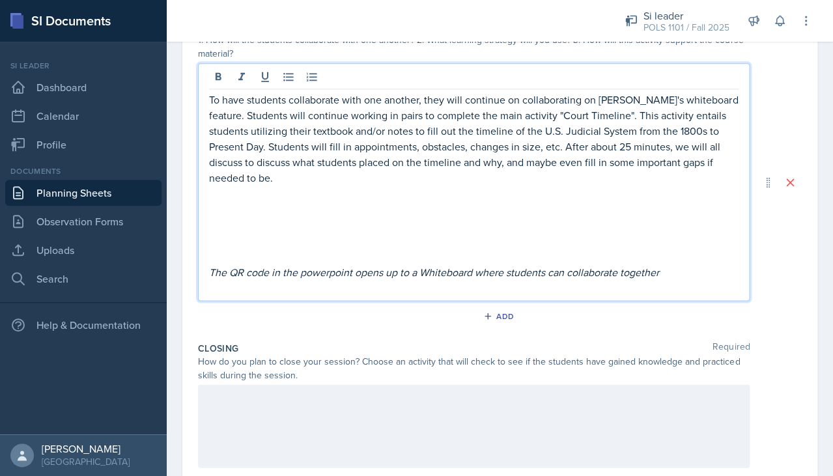
scroll to position [372, 0]
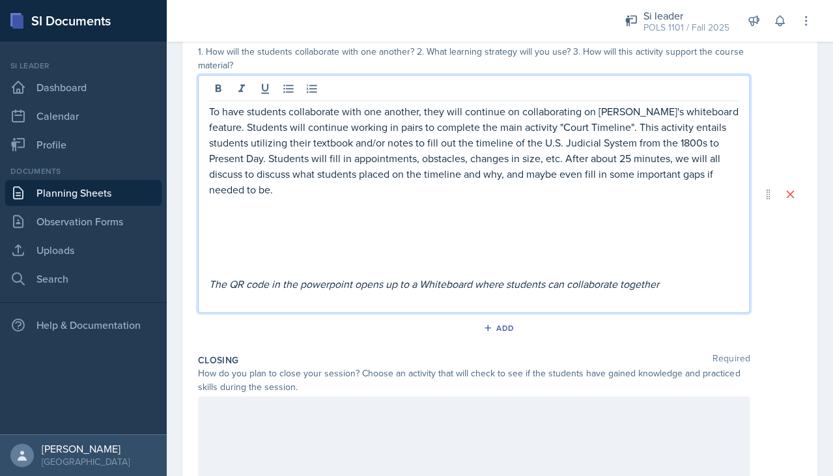
click at [574, 244] on p at bounding box center [474, 252] width 530 height 16
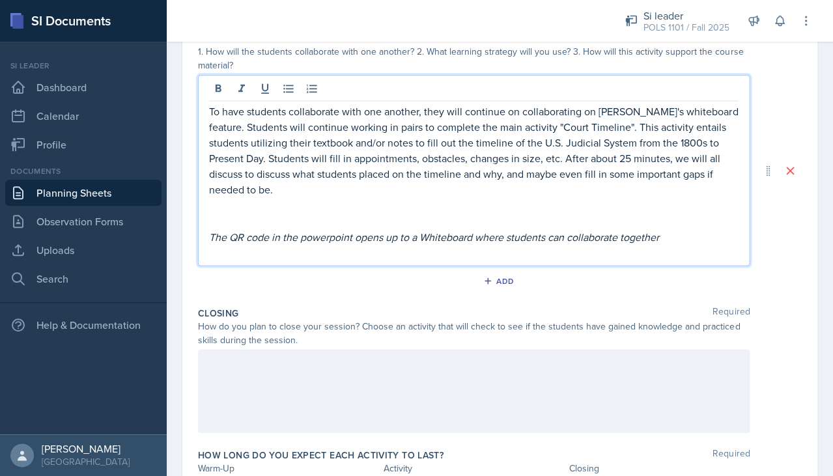
click at [553, 271] on div "Add" at bounding box center [500, 283] width 604 height 25
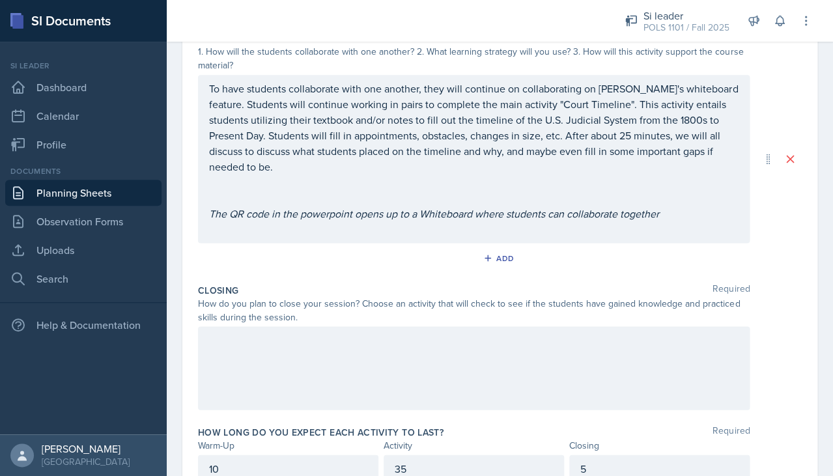
click at [525, 330] on div at bounding box center [474, 367] width 552 height 83
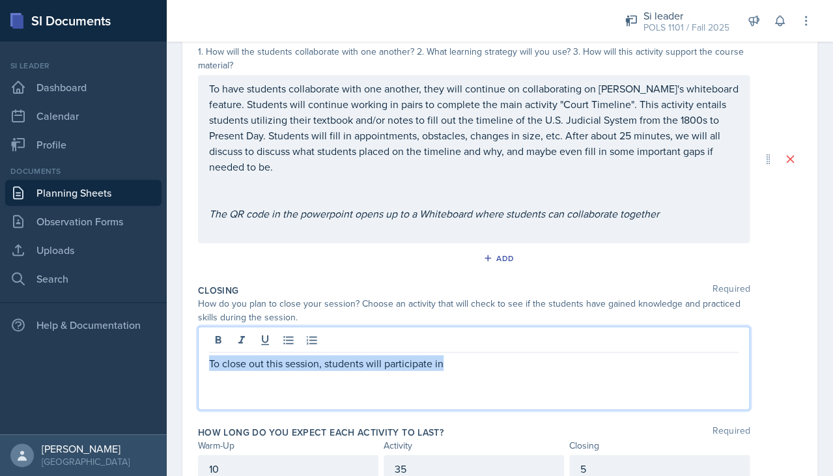
drag, startPoint x: 477, startPoint y: 341, endPoint x: 166, endPoint y: 313, distance: 312.0
click at [167, 313] on div "Date October 1st, 2025 September 2025 31 1 2 3 4 5 6 7 8 9 10 11 12 13 14 15 16…" at bounding box center [500, 132] width 667 height 804
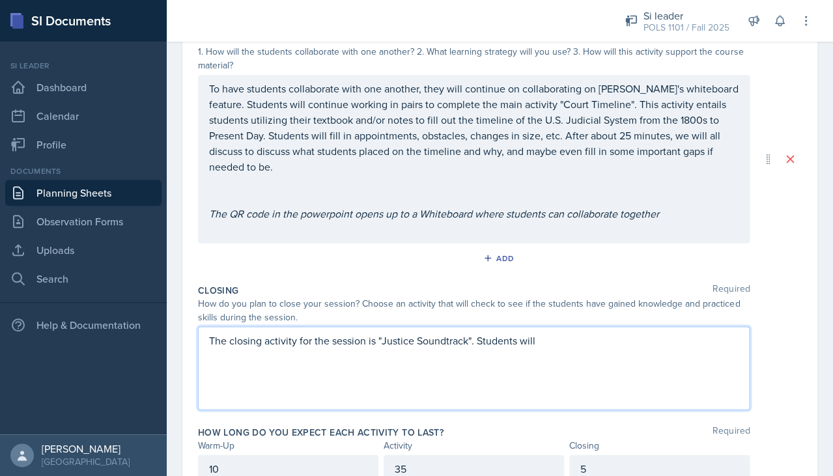
click at [741, 145] on div "To have students collaborate with one another, they will continue on collaborat…" at bounding box center [474, 159] width 552 height 168
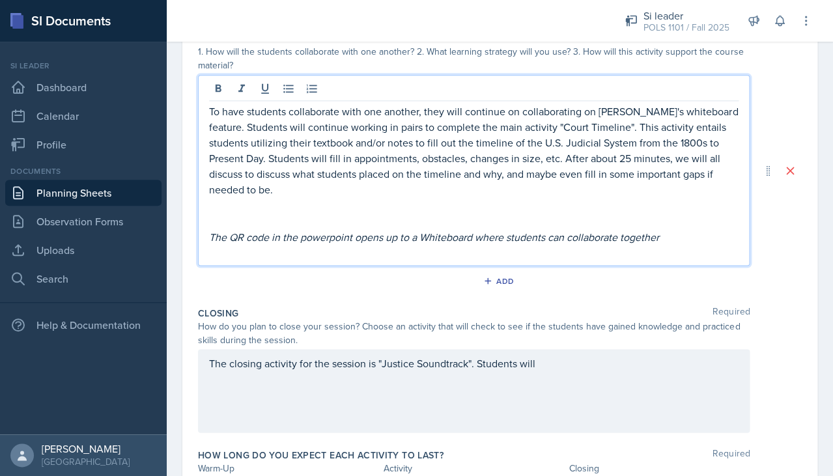
click at [743, 165] on div "To have students collaborate with one another, they will continue on collaborat…" at bounding box center [474, 170] width 552 height 191
click at [737, 171] on p "To have students collaborate with one another, they will continue on collaborat…" at bounding box center [474, 151] width 530 height 94
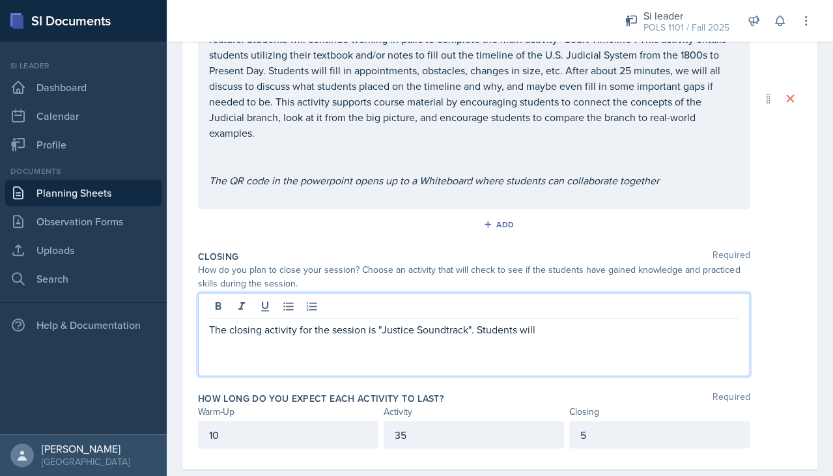
scroll to position [437, 0]
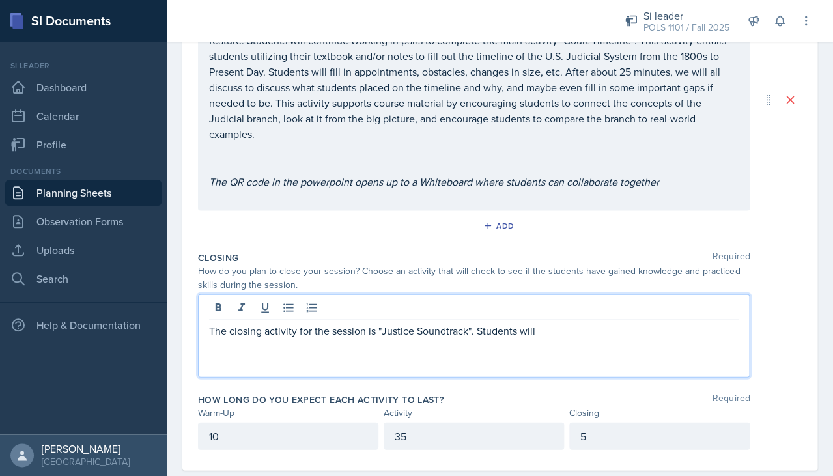
click at [614, 294] on div "The closing activity for the session is "Justice Soundtrack". Students will" at bounding box center [474, 335] width 552 height 83
click at [602, 322] on p "The closing activity for the session is "Justice Soundtrack". Students will" at bounding box center [474, 330] width 530 height 16
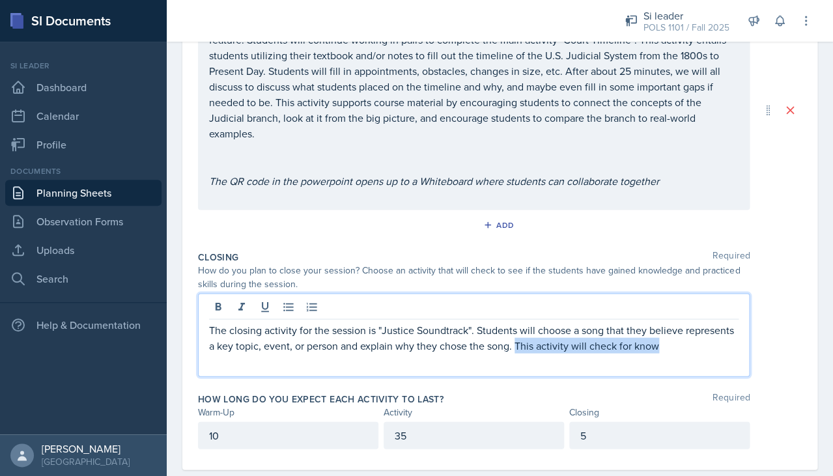
drag, startPoint x: 689, startPoint y: 318, endPoint x: 515, endPoint y: 323, distance: 174.0
click at [515, 323] on p "The closing activity for the session is "Justice Soundtrack". Students will cho…" at bounding box center [474, 337] width 530 height 31
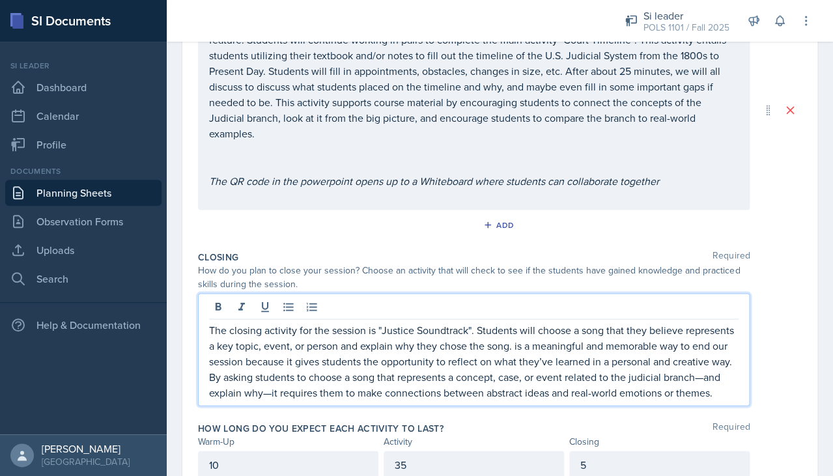
click at [515, 322] on p "The closing activity for the session is "Justice Soundtrack". Students will cho…" at bounding box center [474, 361] width 530 height 78
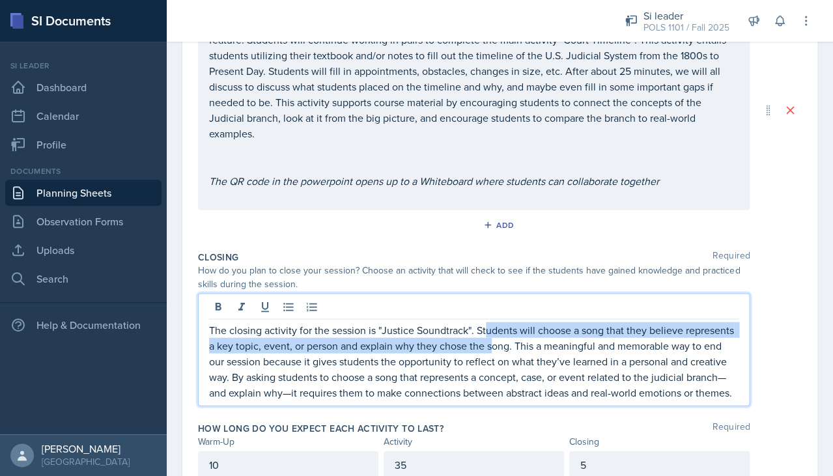
drag, startPoint x: 487, startPoint y: 306, endPoint x: 491, endPoint y: 314, distance: 9.6
click at [491, 322] on p "The closing activity for the session is "Justice Soundtrack". Students will cho…" at bounding box center [474, 361] width 530 height 78
click at [510, 322] on p "The closing activity for the session is "Justice Soundtrack". Students will cho…" at bounding box center [474, 361] width 530 height 78
drag, startPoint x: 514, startPoint y: 300, endPoint x: 514, endPoint y: 321, distance: 20.8
click at [514, 322] on p "The closing activity for the session is "Justice Soundtrack". Students will cho…" at bounding box center [474, 361] width 530 height 78
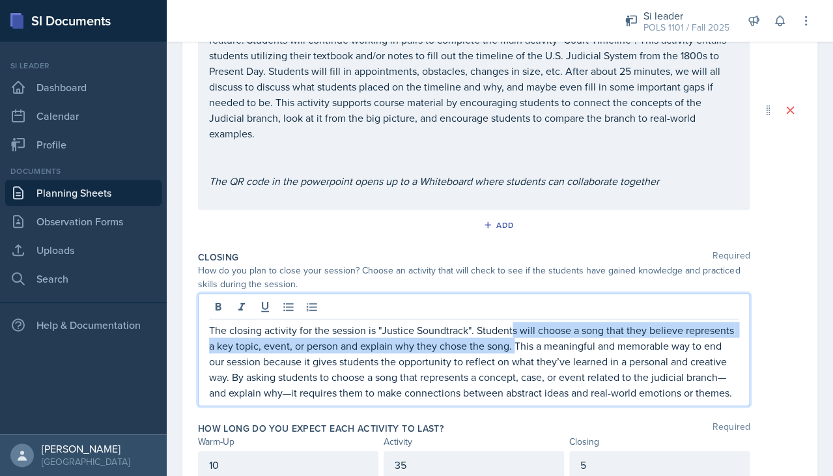
click at [514, 322] on p "The closing activity for the session is "Justice Soundtrack". Students will cho…" at bounding box center [474, 361] width 530 height 78
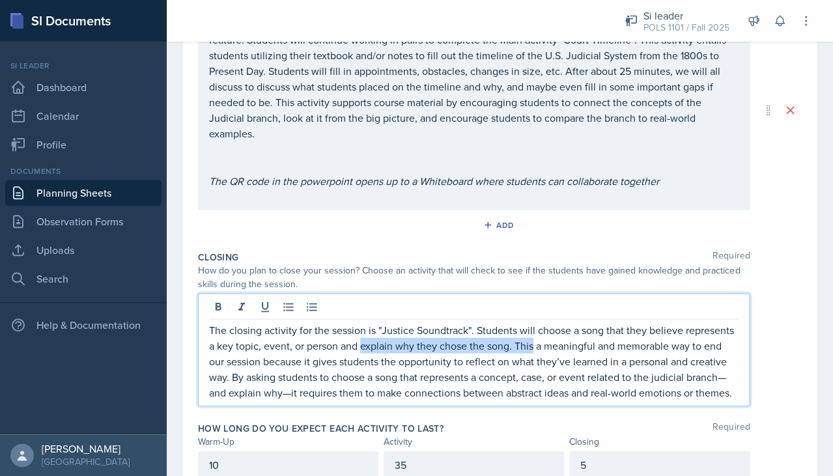
drag, startPoint x: 514, startPoint y: 321, endPoint x: 382, endPoint y: 321, distance: 132.3
click at [382, 322] on p "The closing activity for the session is "Justice Soundtrack". Students will cho…" at bounding box center [474, 361] width 530 height 78
drag, startPoint x: 224, startPoint y: 338, endPoint x: 210, endPoint y: 338, distance: 14.3
click at [210, 338] on p "The closing activity for the session is "Justice Soundtrack". Students will cho…" at bounding box center [474, 361] width 530 height 78
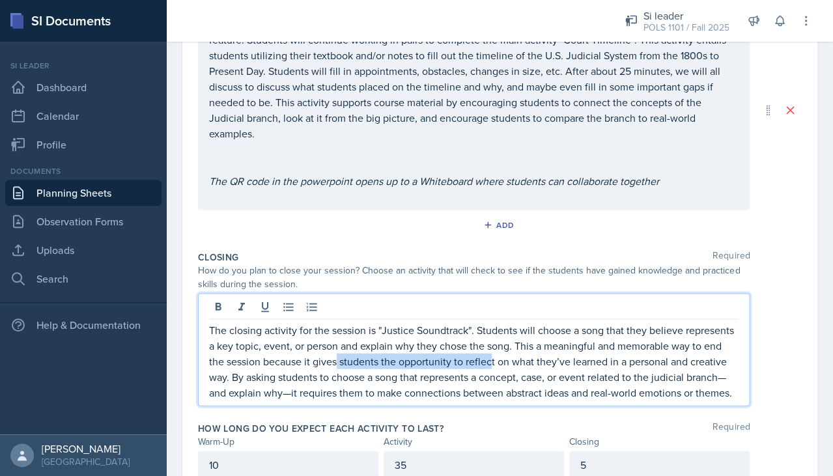
drag, startPoint x: 337, startPoint y: 333, endPoint x: 492, endPoint y: 336, distance: 155.1
click at [492, 336] on p "The closing activity for the session is "Justice Soundtrack". Students will cho…" at bounding box center [474, 361] width 530 height 78
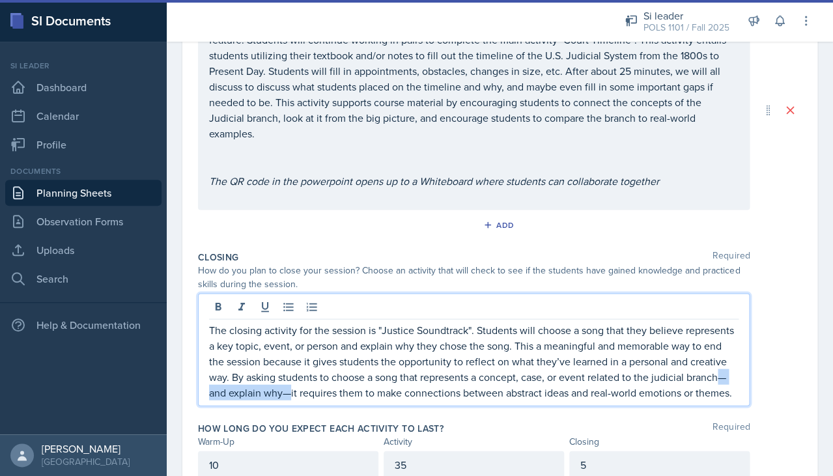
drag, startPoint x: 721, startPoint y: 349, endPoint x: 290, endPoint y: 366, distance: 431.7
click at [290, 366] on p "The closing activity for the session is "Justice Soundtrack". Students will cho…" at bounding box center [474, 361] width 530 height 78
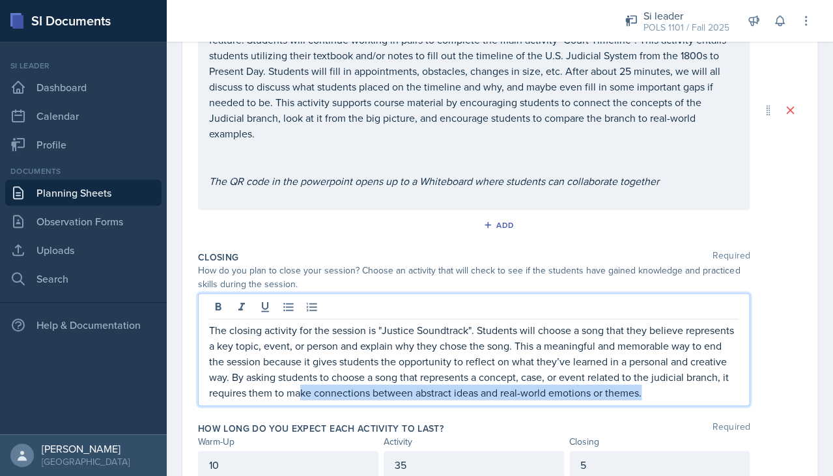
drag, startPoint x: 300, startPoint y: 364, endPoint x: 551, endPoint y: 381, distance: 251.4
click at [551, 382] on div "Closing Required How do you plan to close your session? Choose an activity that…" at bounding box center [500, 330] width 604 height 171
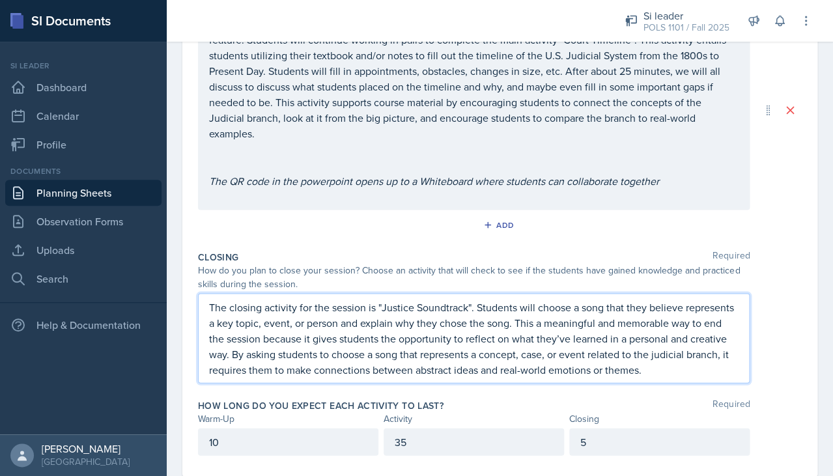
click at [545, 354] on div "The closing activity for the session is "Justice Soundtrack". Students will cho…" at bounding box center [474, 338] width 552 height 90
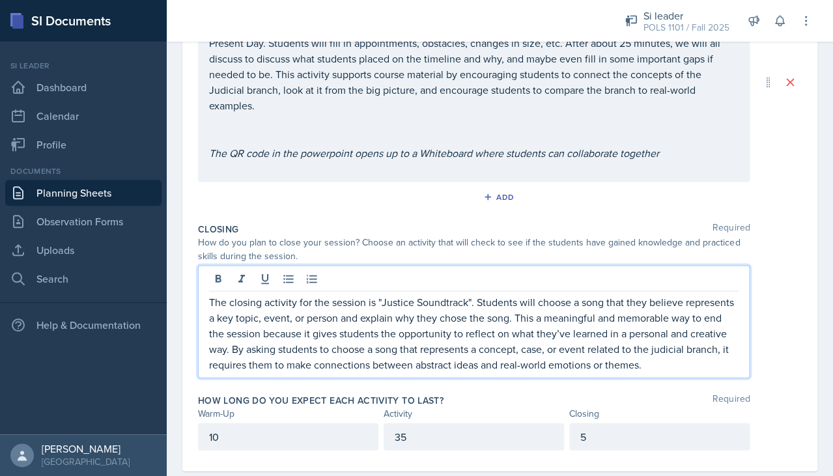
click at [545, 360] on div "Closing Required How do you plan to close your session? Choose an activity that…" at bounding box center [500, 302] width 604 height 171
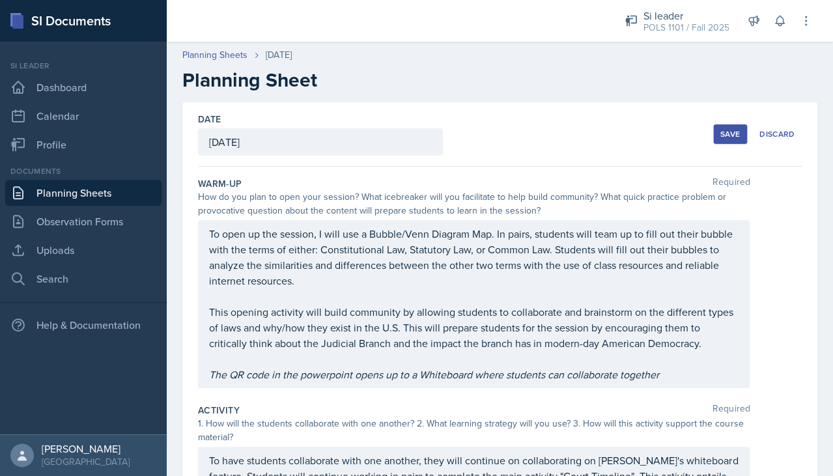
scroll to position [0, 0]
click at [728, 134] on div "Save" at bounding box center [731, 134] width 20 height 10
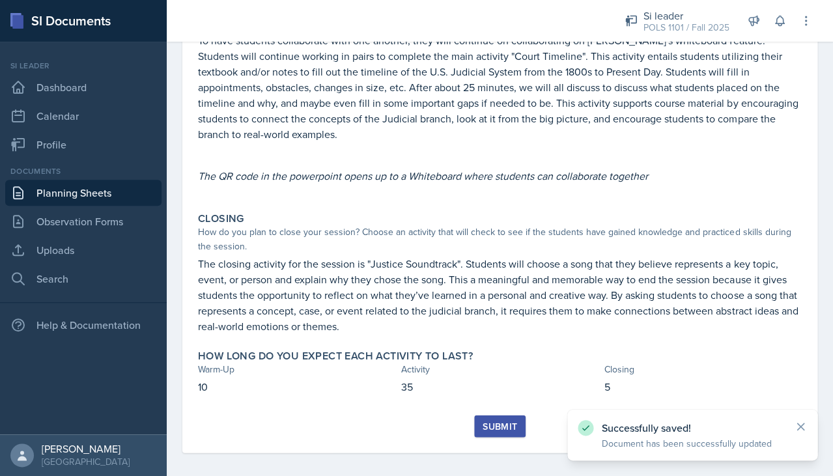
scroll to position [360, 0]
click at [495, 422] on div "Submit" at bounding box center [500, 427] width 35 height 10
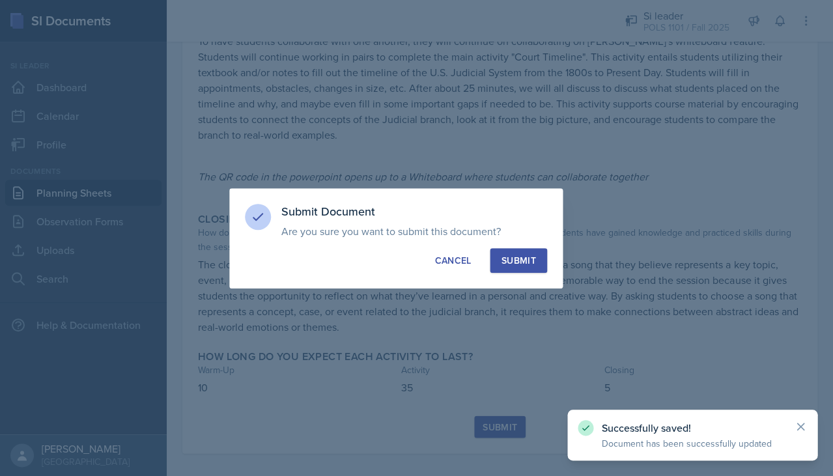
click at [525, 270] on button "Submit" at bounding box center [518, 260] width 57 height 25
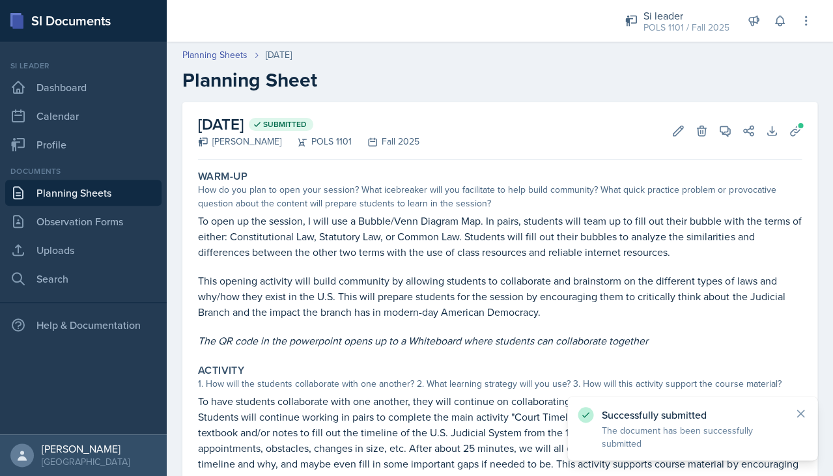
scroll to position [0, 0]
click at [70, 203] on link "Planning Sheets" at bounding box center [83, 193] width 156 height 26
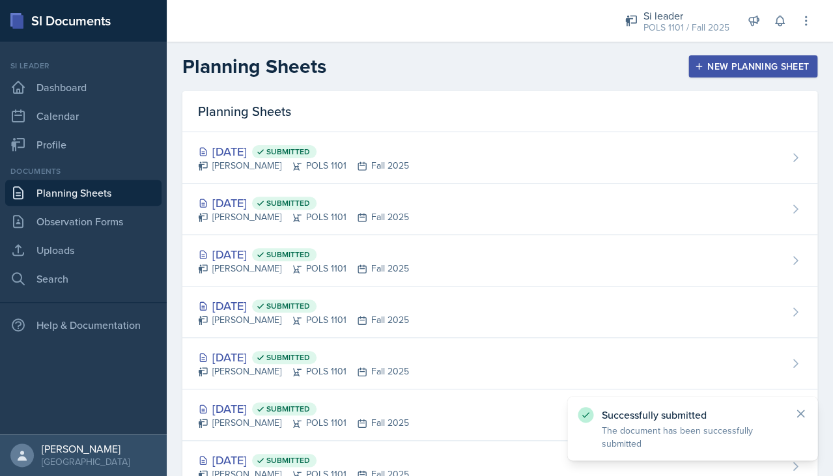
click at [74, 200] on link "Planning Sheets" at bounding box center [83, 193] width 156 height 26
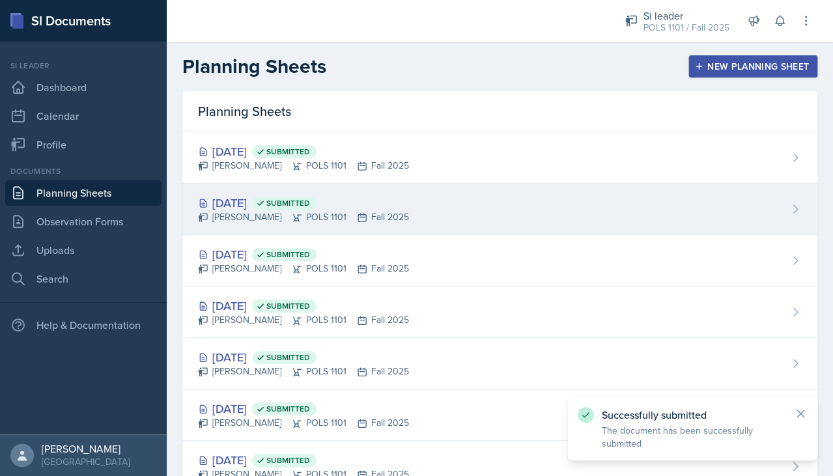
click at [246, 186] on div "[DATE] Submitted [PERSON_NAME] POLS 1101 Fall 2025" at bounding box center [499, 209] width 635 height 51
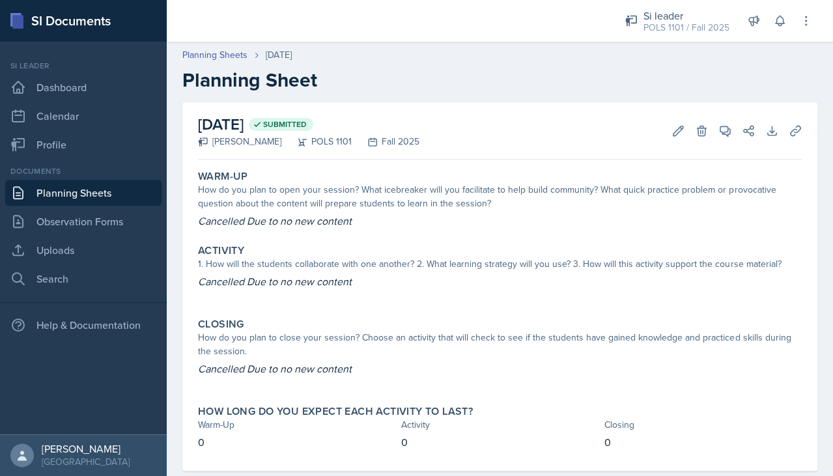
click at [219, 46] on header "Planning Sheets Sep 29th, 2025 Planning Sheet" at bounding box center [500, 70] width 667 height 70
click at [219, 51] on link "Planning Sheets" at bounding box center [214, 55] width 65 height 14
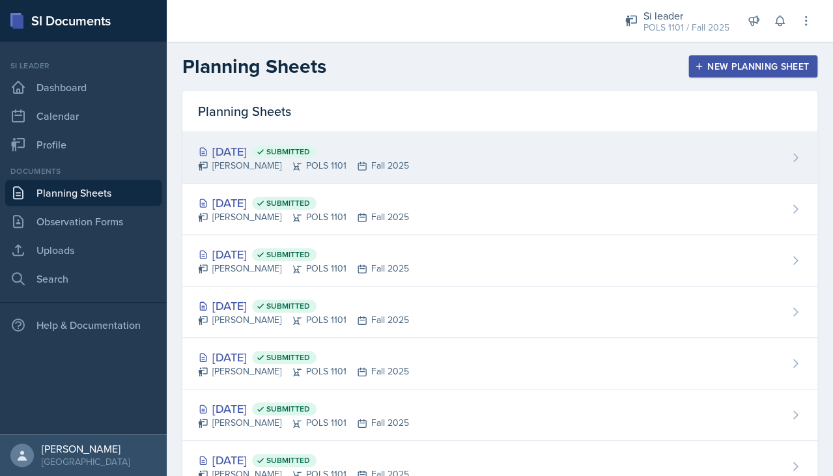
click at [278, 181] on div "Oct 1st, 2025 Submitted Destiny Hopson POLS 1101 Fall 2025" at bounding box center [499, 157] width 635 height 51
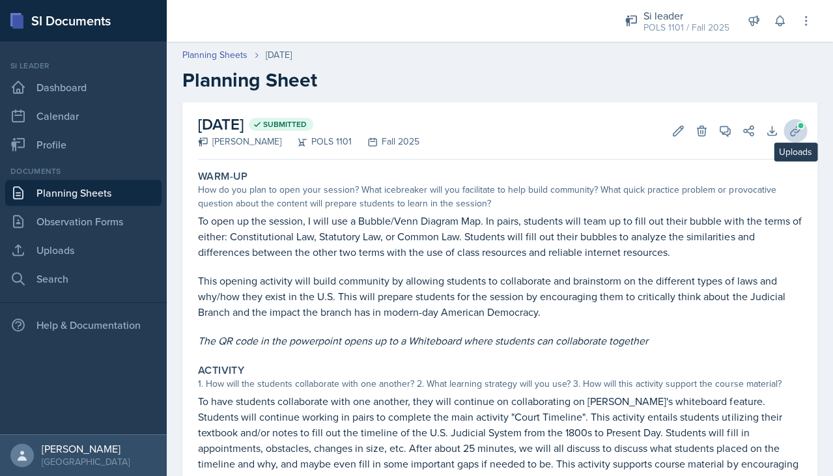
click at [790, 126] on icon at bounding box center [795, 130] width 13 height 13
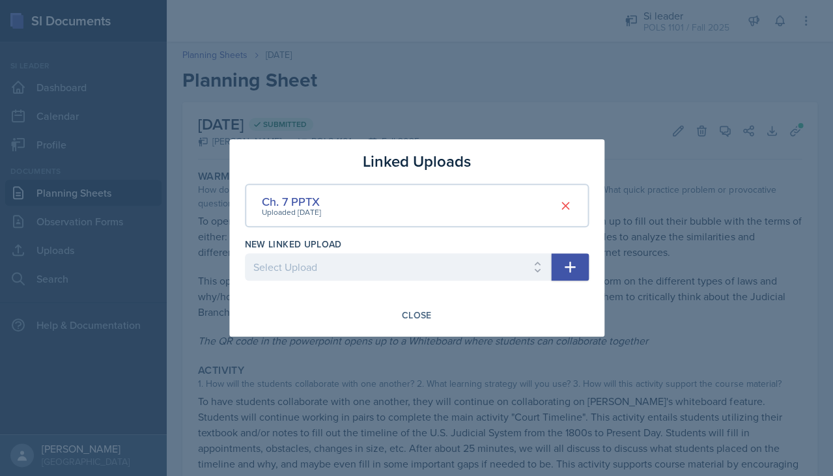
click at [608, 39] on div at bounding box center [416, 238] width 833 height 476
